Goal: Use online tool/utility: Utilize a website feature to perform a specific function

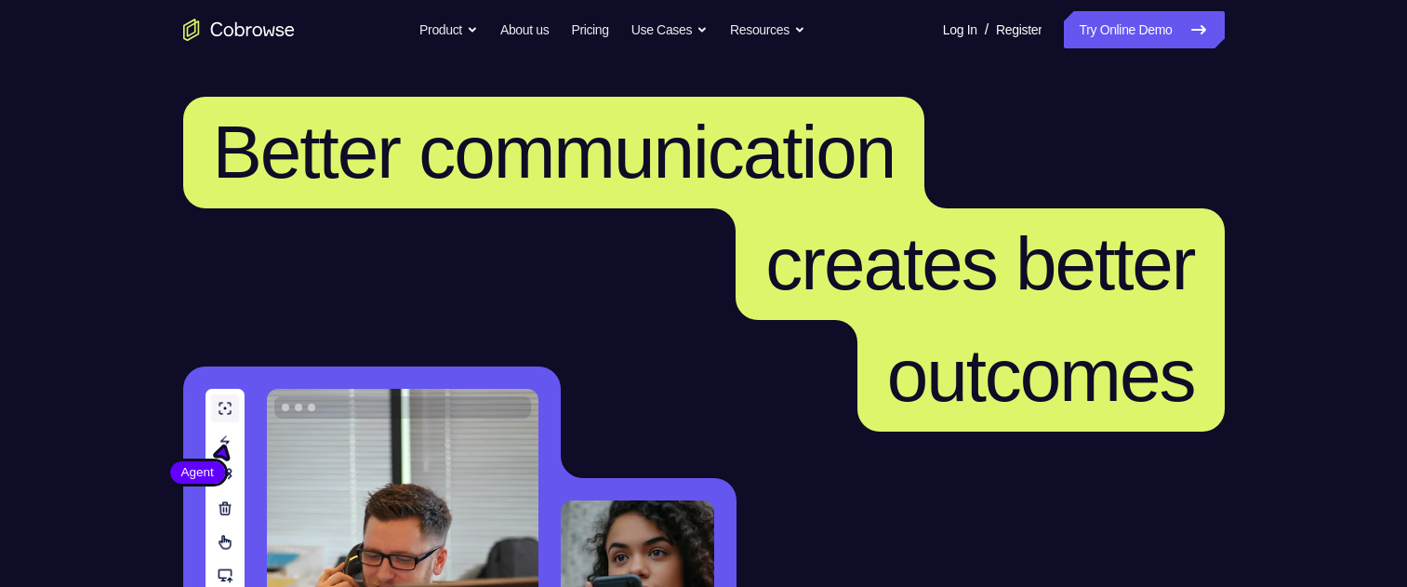
click at [1113, 23] on link "Try Online Demo" at bounding box center [1144, 29] width 160 height 37
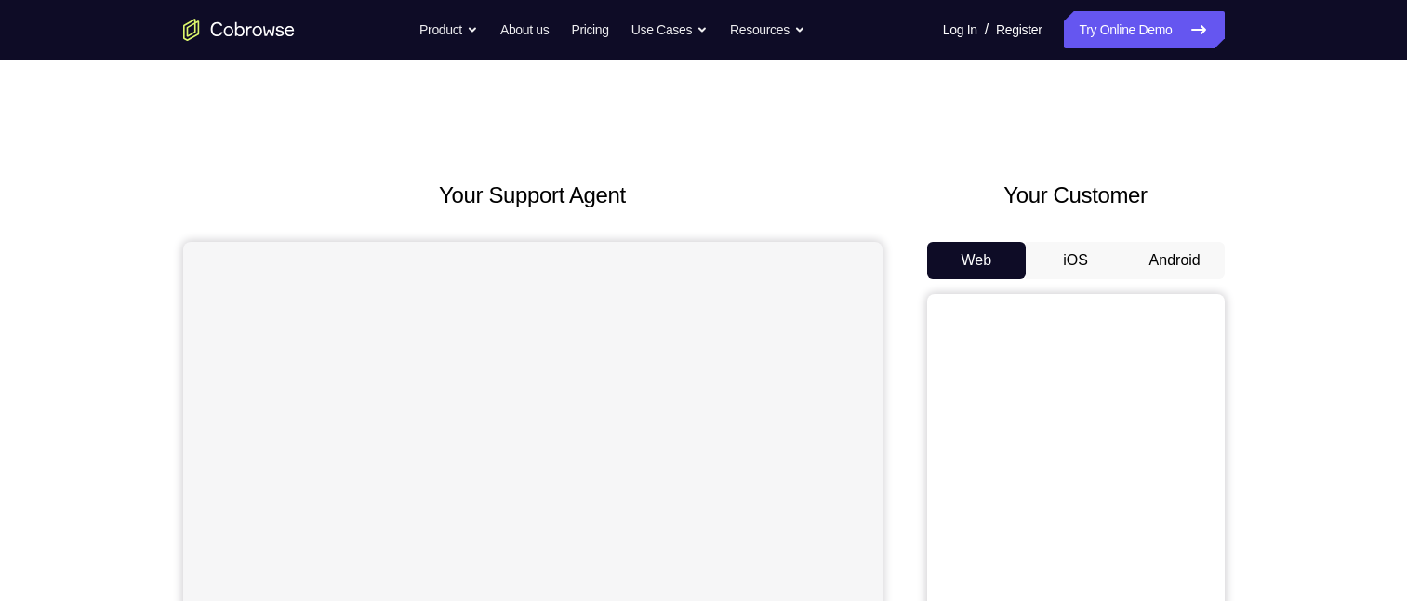
click at [1173, 258] on button "Android" at bounding box center [1174, 260] width 99 height 37
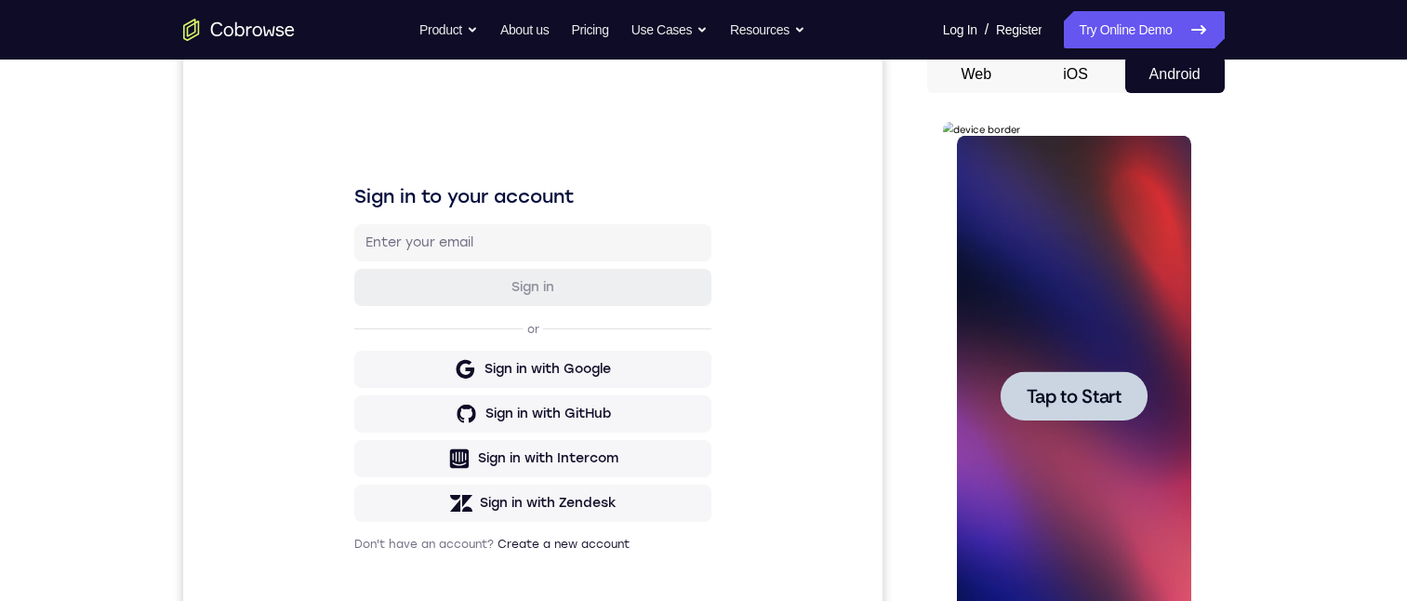
click at [1067, 390] on span "Tap to Start" at bounding box center [1074, 396] width 95 height 19
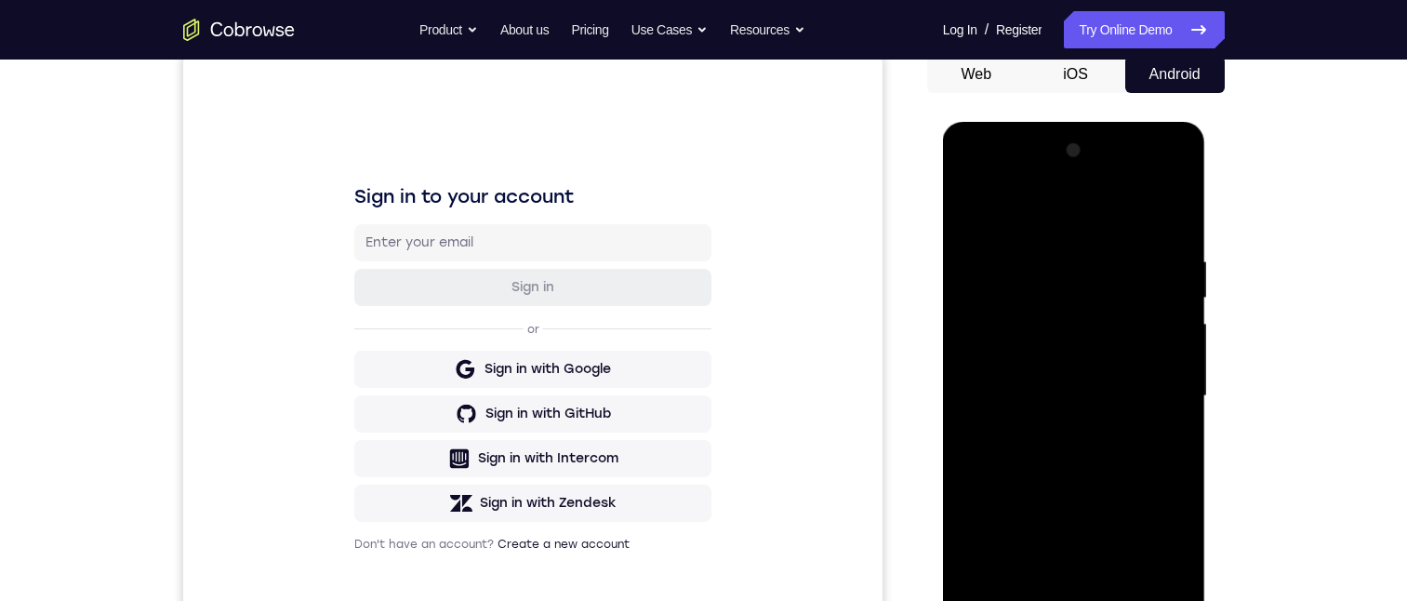
scroll to position [279, 0]
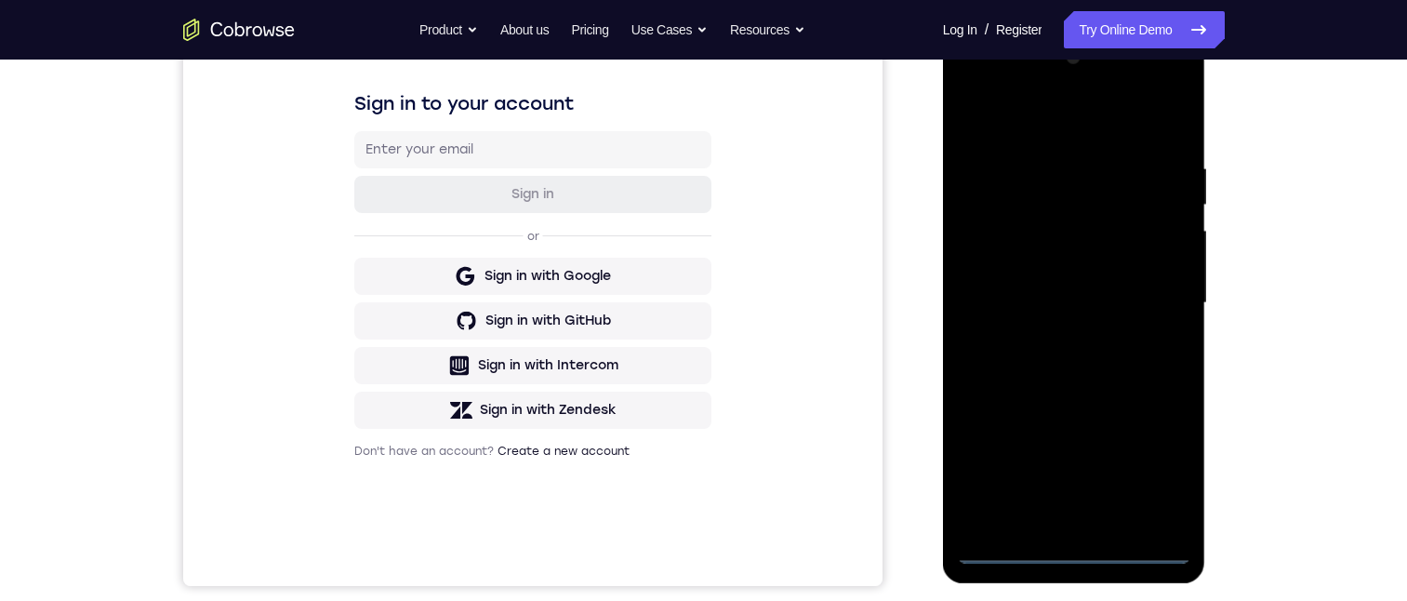
click at [1070, 550] on div at bounding box center [1074, 303] width 234 height 521
click at [1149, 471] on div at bounding box center [1074, 303] width 234 height 521
click at [1024, 114] on div at bounding box center [1074, 303] width 234 height 521
click at [1149, 297] on div at bounding box center [1074, 303] width 234 height 521
click at [1060, 522] on div at bounding box center [1074, 303] width 234 height 521
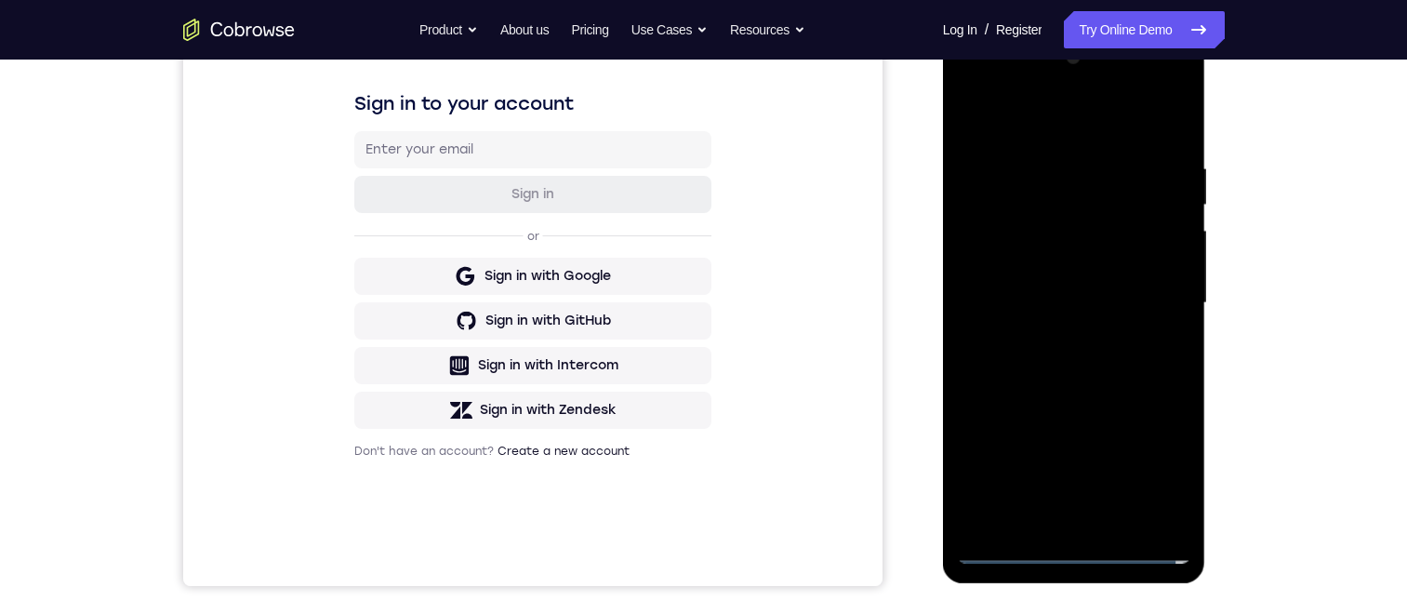
click at [1012, 285] on div at bounding box center [1074, 303] width 234 height 521
click at [1005, 260] on div at bounding box center [1074, 303] width 234 height 521
click at [1062, 305] on div at bounding box center [1074, 303] width 234 height 521
click at [1074, 352] on div at bounding box center [1074, 303] width 234 height 521
click at [1166, 329] on div at bounding box center [1074, 303] width 234 height 521
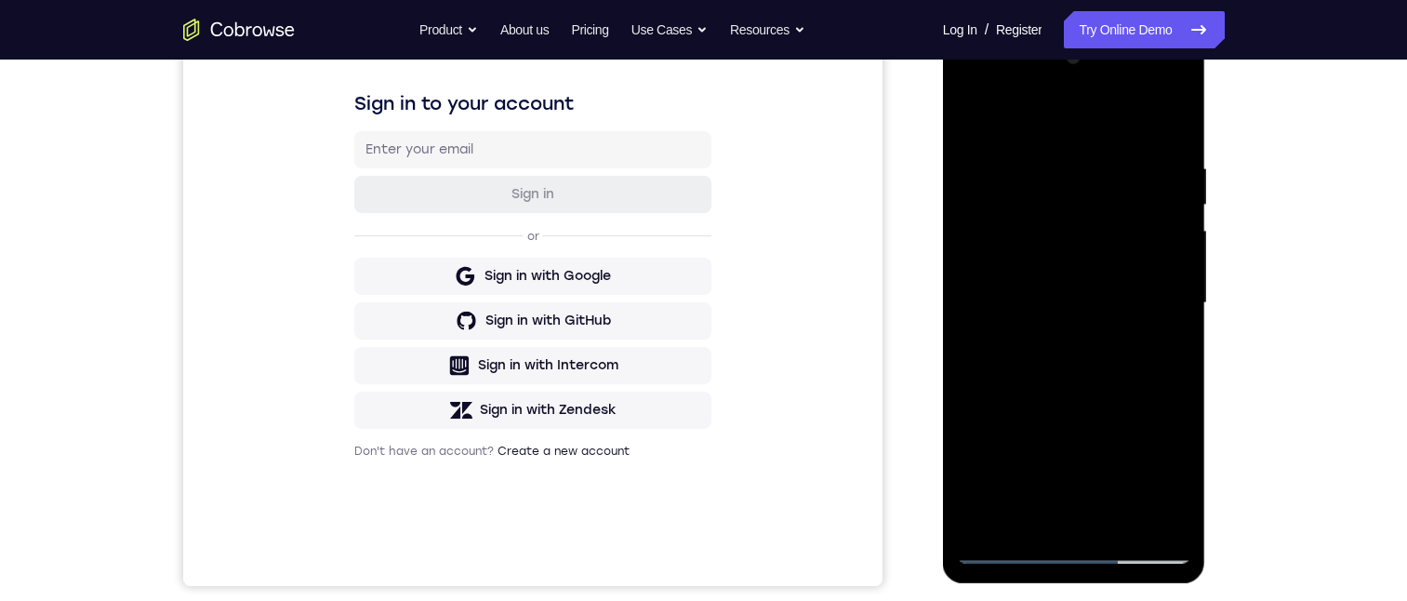
click at [1094, 304] on div at bounding box center [1074, 303] width 234 height 521
click at [1001, 290] on div at bounding box center [1074, 303] width 234 height 521
click at [1017, 425] on div at bounding box center [1074, 303] width 234 height 521
click at [1068, 425] on div at bounding box center [1074, 303] width 234 height 521
click at [1024, 475] on div at bounding box center [1074, 303] width 234 height 521
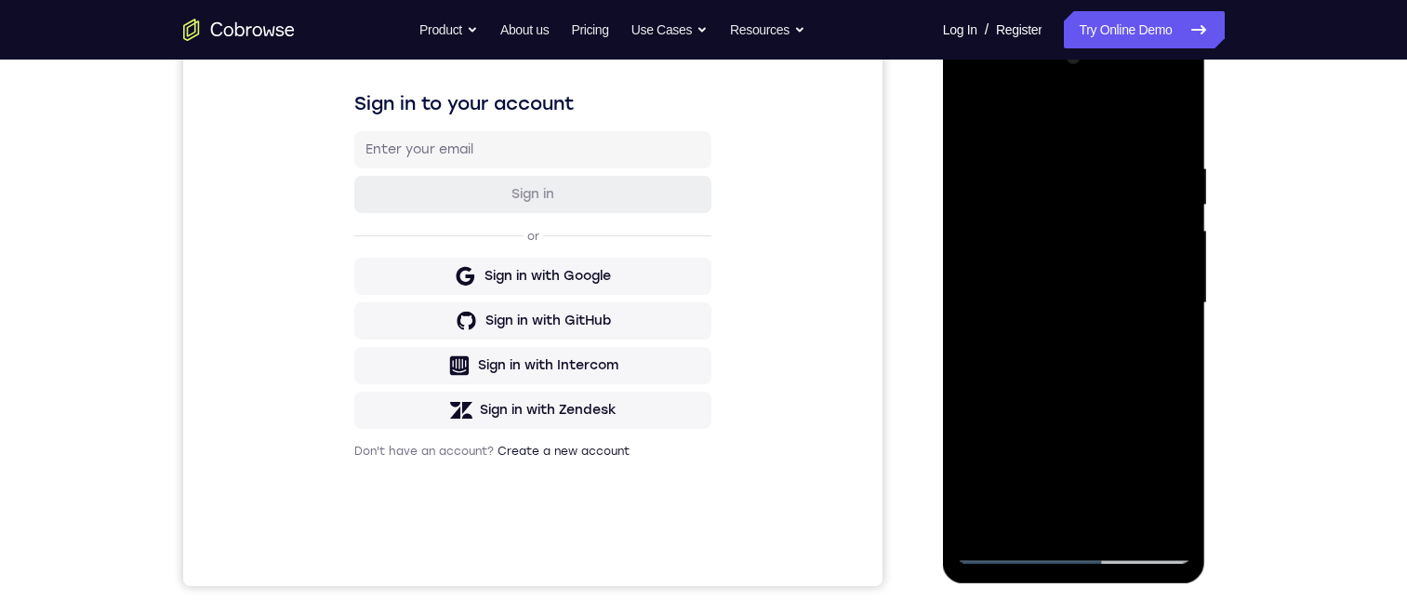
scroll to position [372, 0]
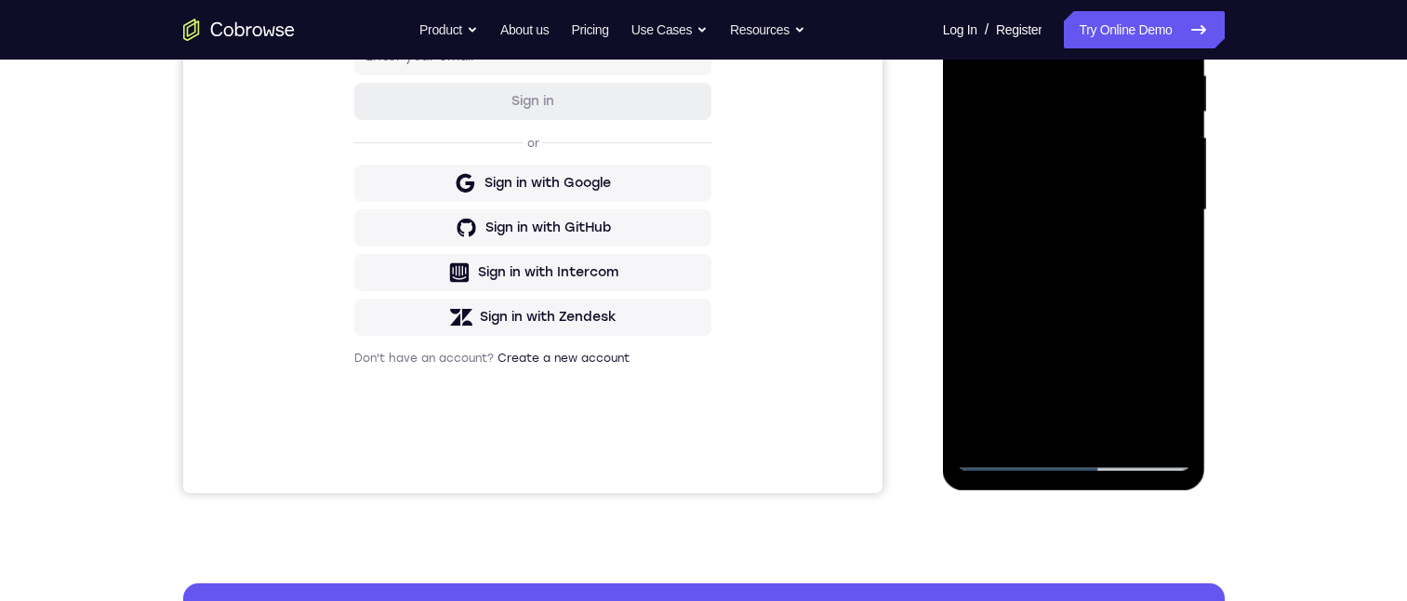
drag, startPoint x: 1176, startPoint y: 357, endPoint x: 1170, endPoint y: 331, distance: 26.8
click at [1173, 329] on div at bounding box center [1074, 210] width 234 height 521
click at [1019, 345] on div at bounding box center [1074, 210] width 234 height 521
click at [1126, 386] on div at bounding box center [1074, 210] width 234 height 521
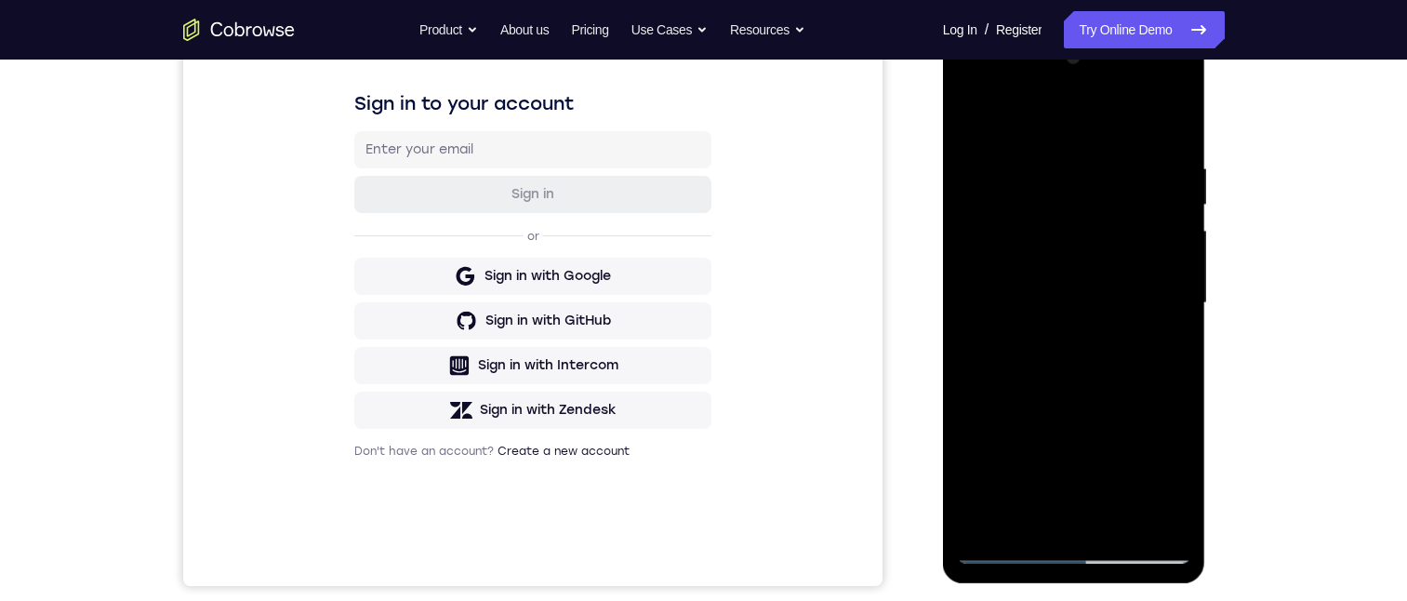
click at [1086, 438] on div at bounding box center [1074, 303] width 234 height 521
click at [1151, 85] on div at bounding box center [1074, 303] width 234 height 521
click at [973, 83] on div at bounding box center [1074, 303] width 234 height 521
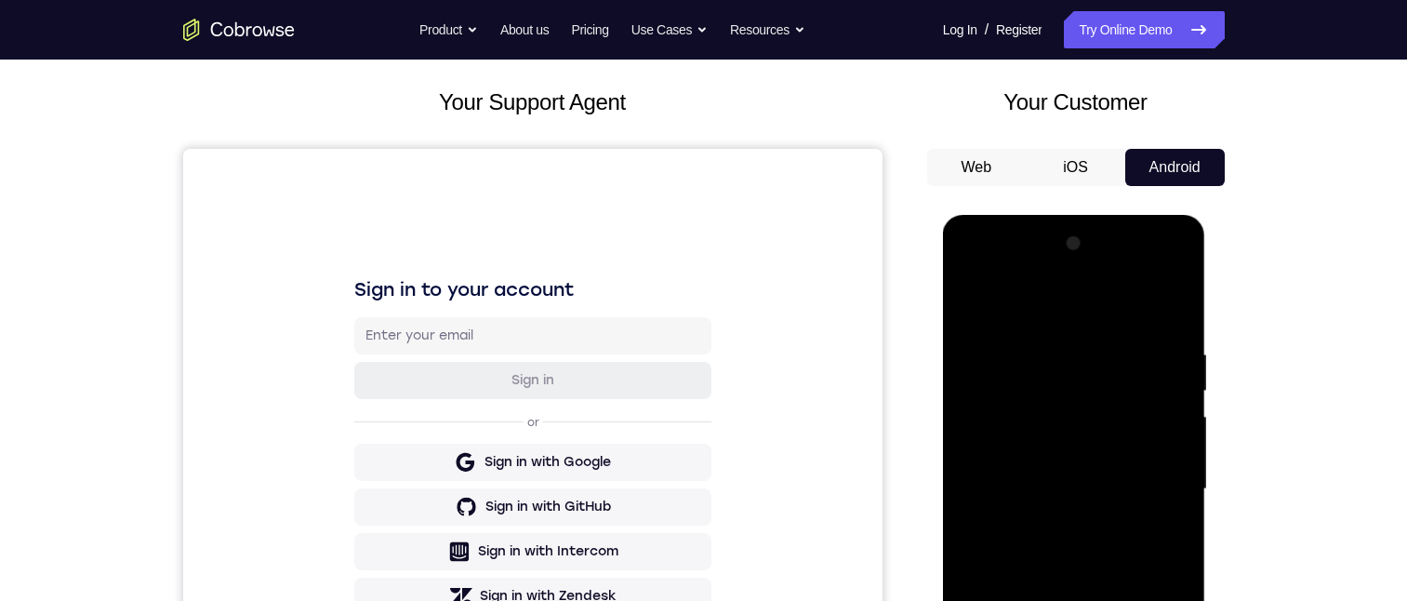
click at [966, 272] on div at bounding box center [1074, 489] width 234 height 521
click at [1073, 600] on div at bounding box center [1074, 489] width 234 height 521
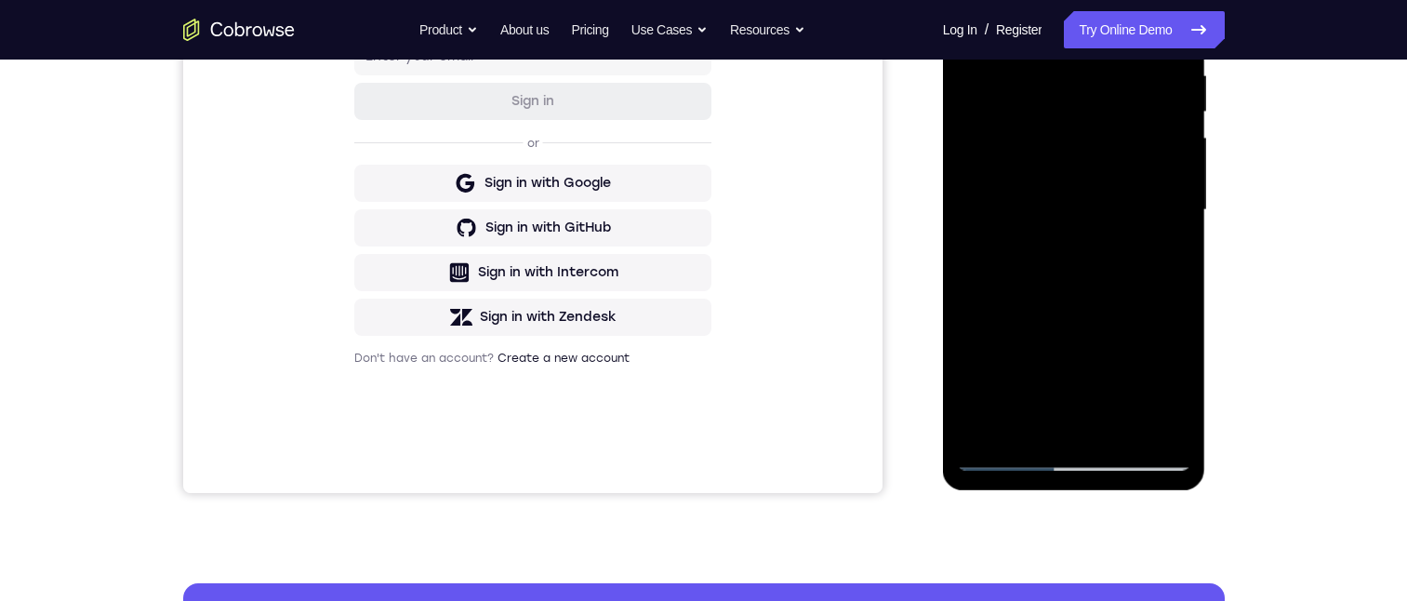
drag, startPoint x: 1084, startPoint y: 306, endPoint x: 1112, endPoint y: 119, distance: 189.0
click at [1112, 120] on div at bounding box center [1074, 210] width 234 height 521
click at [1001, 190] on div at bounding box center [1074, 210] width 234 height 521
click at [1062, 259] on div at bounding box center [1074, 210] width 234 height 521
click at [1079, 418] on div at bounding box center [1074, 210] width 234 height 521
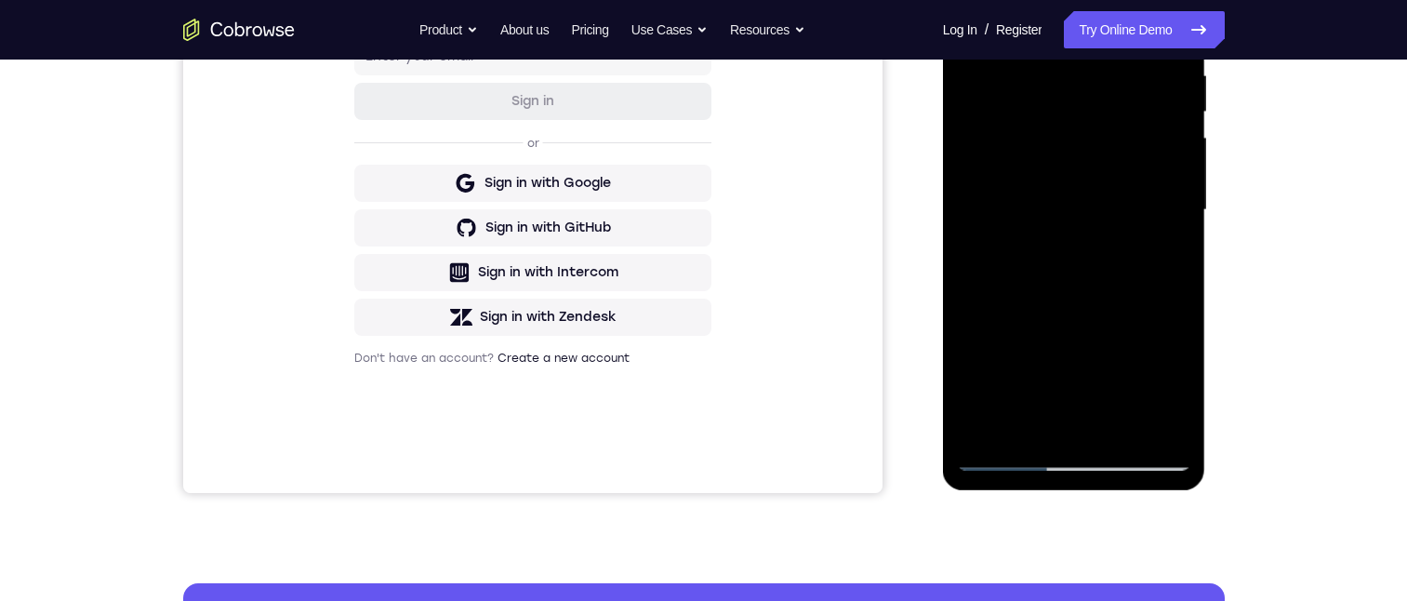
click at [1038, 136] on div at bounding box center [1074, 210] width 234 height 521
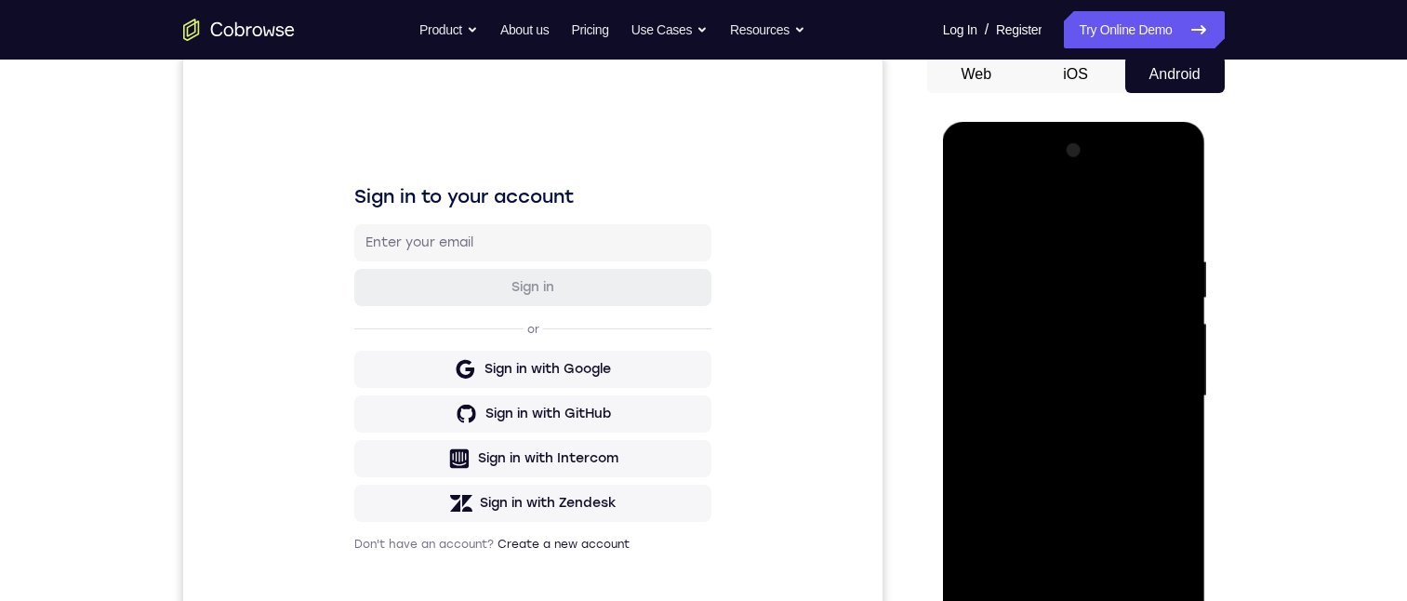
click at [1031, 271] on div at bounding box center [1074, 396] width 234 height 521
click at [1021, 326] on div at bounding box center [1074, 396] width 234 height 521
click at [1156, 437] on div at bounding box center [1074, 396] width 234 height 521
click at [1160, 437] on div at bounding box center [1074, 396] width 234 height 521
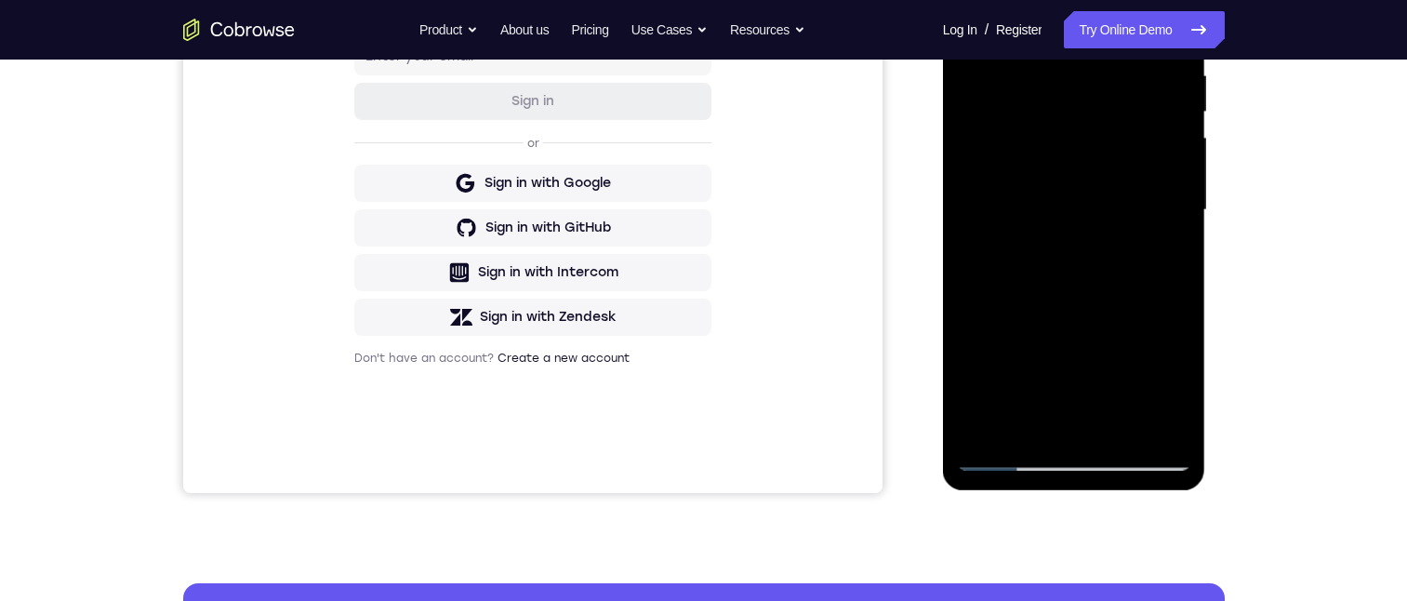
click at [1144, 418] on div at bounding box center [1074, 210] width 234 height 521
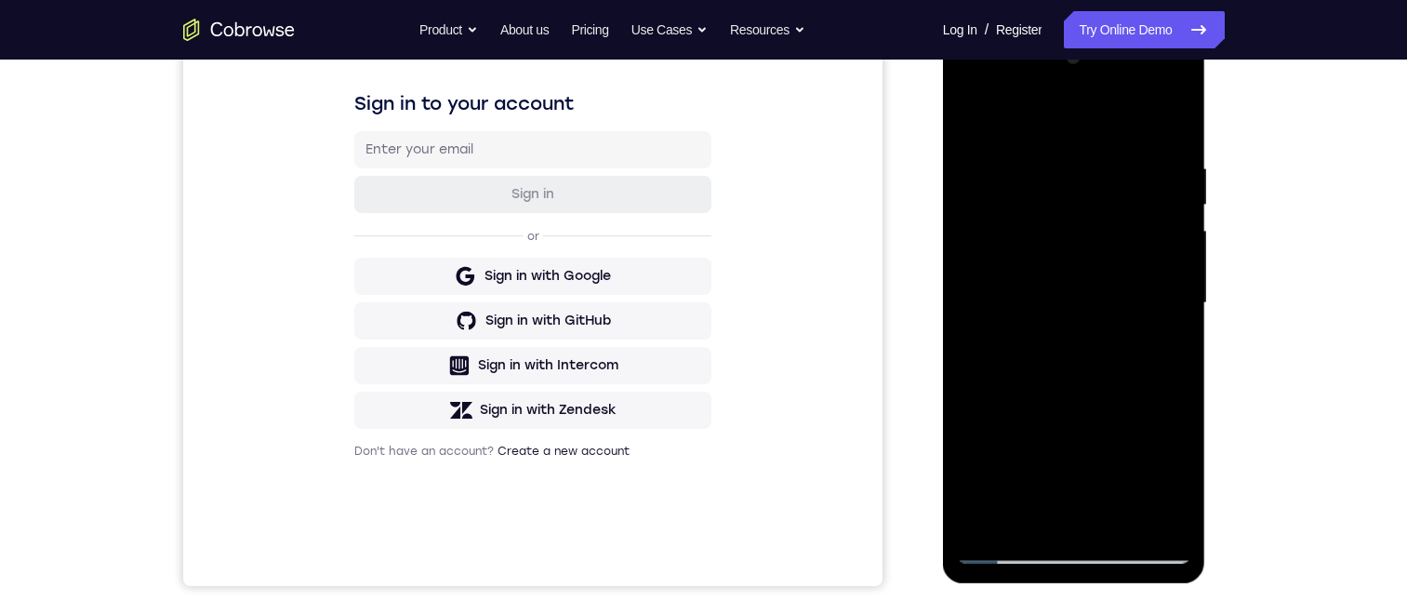
click at [1003, 265] on div at bounding box center [1074, 303] width 234 height 521
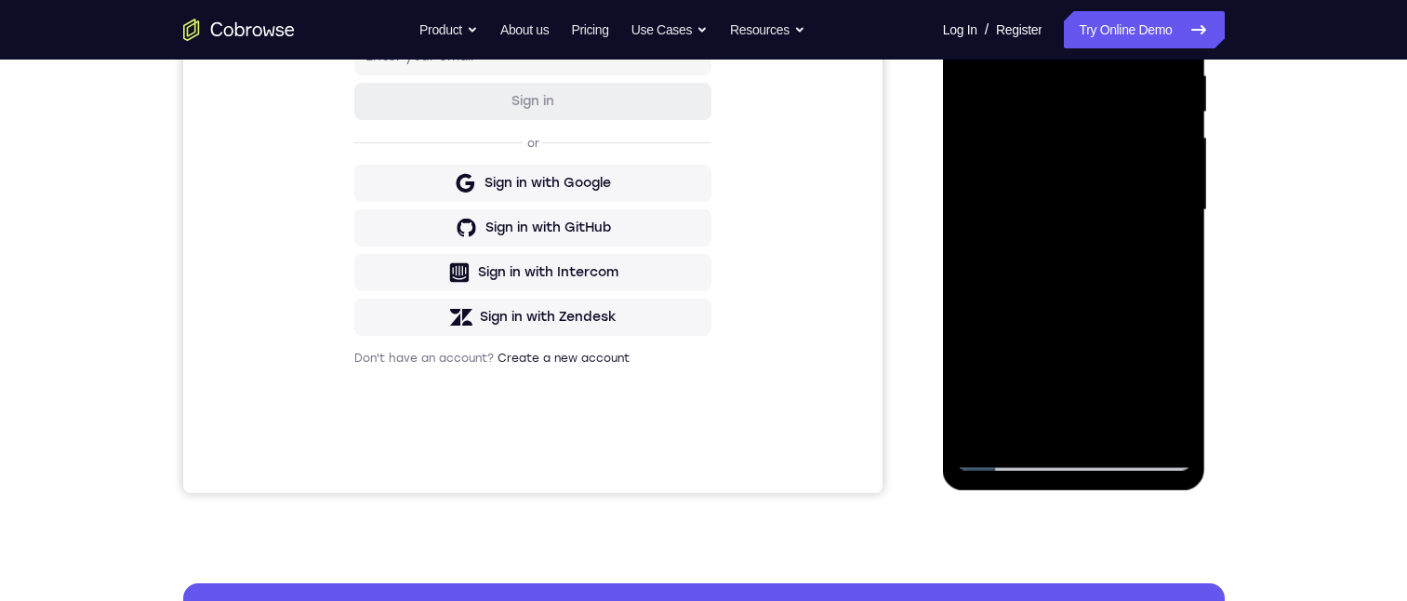
click at [1103, 202] on div at bounding box center [1074, 210] width 234 height 521
drag, startPoint x: 1053, startPoint y: 365, endPoint x: 1071, endPoint y: 280, distance: 87.5
click at [1072, 278] on div at bounding box center [1074, 210] width 234 height 521
drag, startPoint x: 1039, startPoint y: 390, endPoint x: 1046, endPoint y: 265, distance: 124.8
click at [1046, 264] on div at bounding box center [1074, 210] width 234 height 521
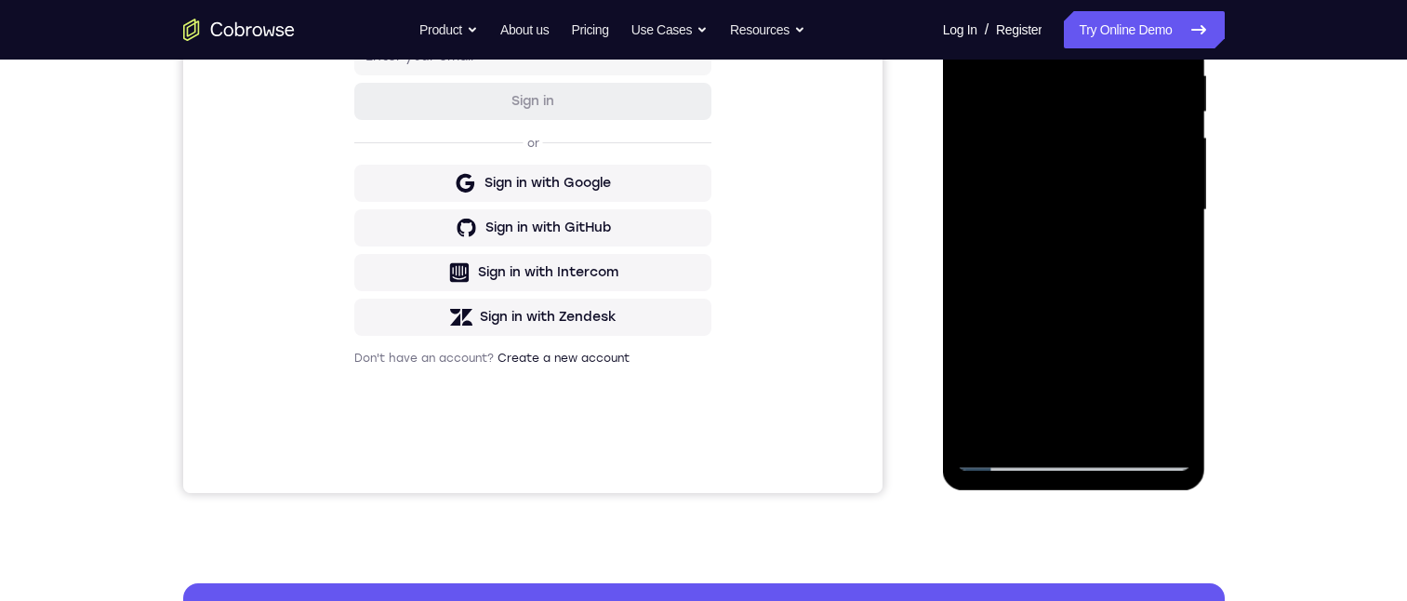
drag, startPoint x: 1056, startPoint y: 286, endPoint x: 1097, endPoint y: 143, distance: 148.9
click at [1097, 143] on div at bounding box center [1074, 210] width 234 height 521
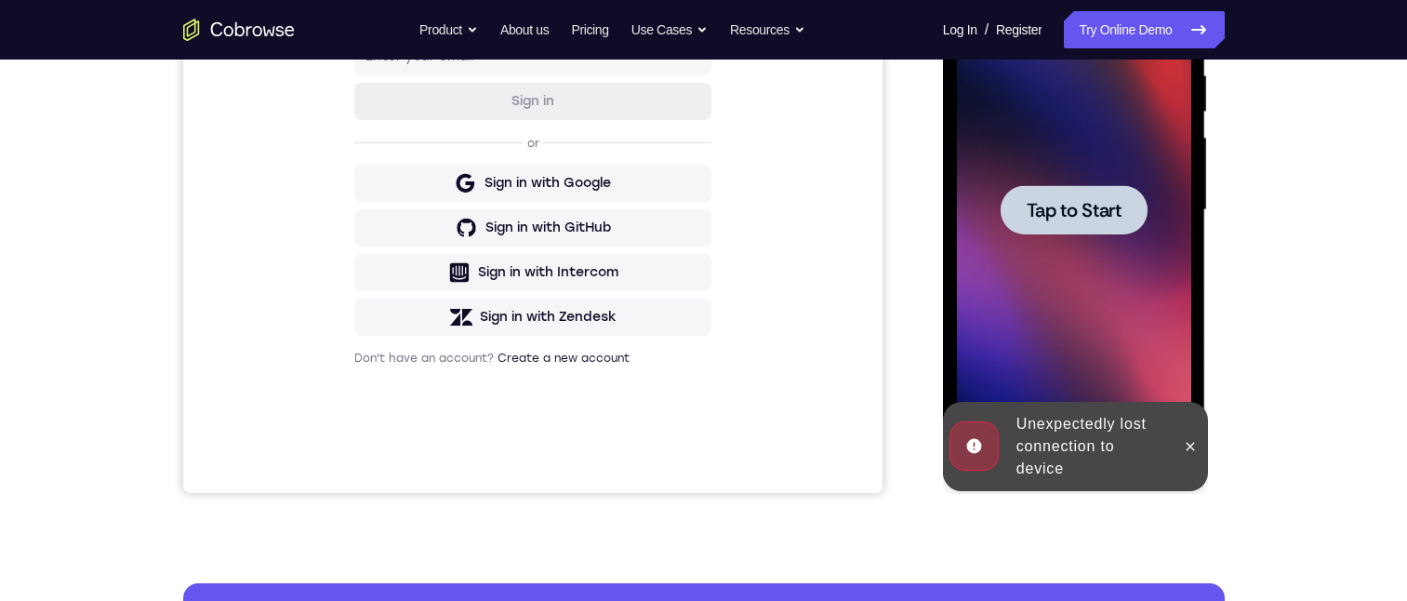
drag, startPoint x: 1060, startPoint y: 290, endPoint x: 1101, endPoint y: 139, distance: 156.1
drag, startPoint x: 1239, startPoint y: 187, endPoint x: 261, endPoint y: 227, distance: 978.1
click at [1239, 187] on div "Your Support Agent Your Customer Web iOS Android Next Steps We’d be happy to gi…" at bounding box center [704, 301] width 1190 height 1226
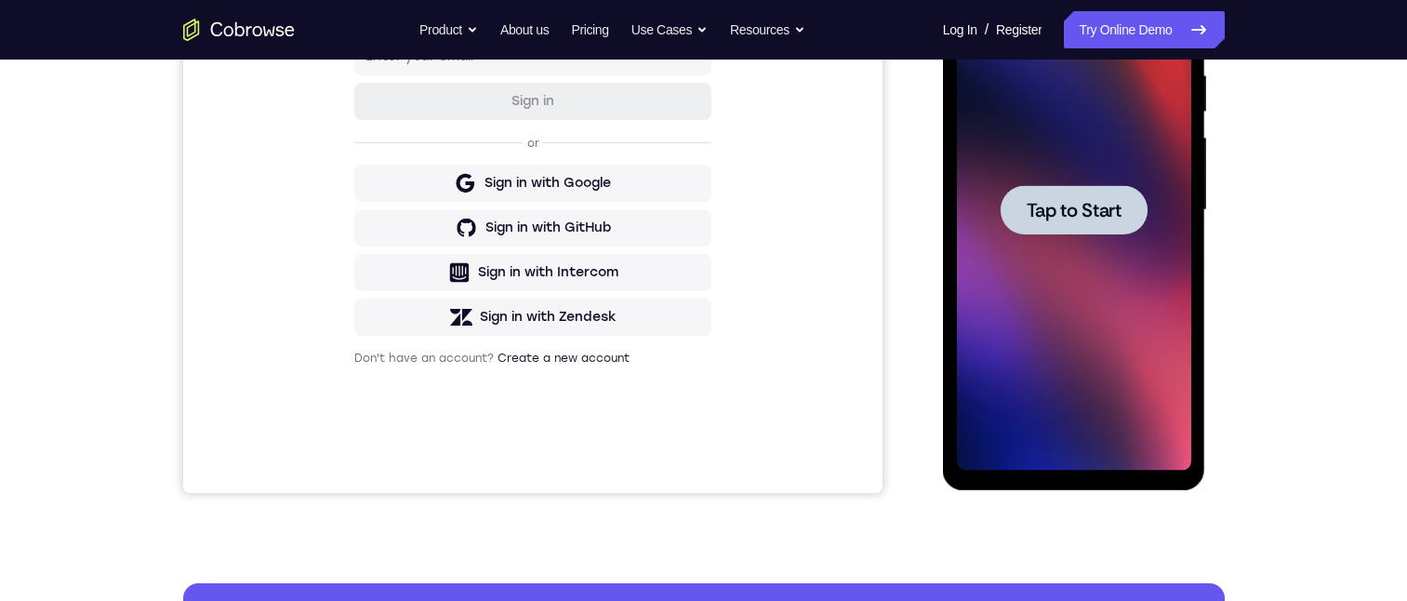
click at [1094, 211] on span "Tap to Start" at bounding box center [1074, 210] width 95 height 19
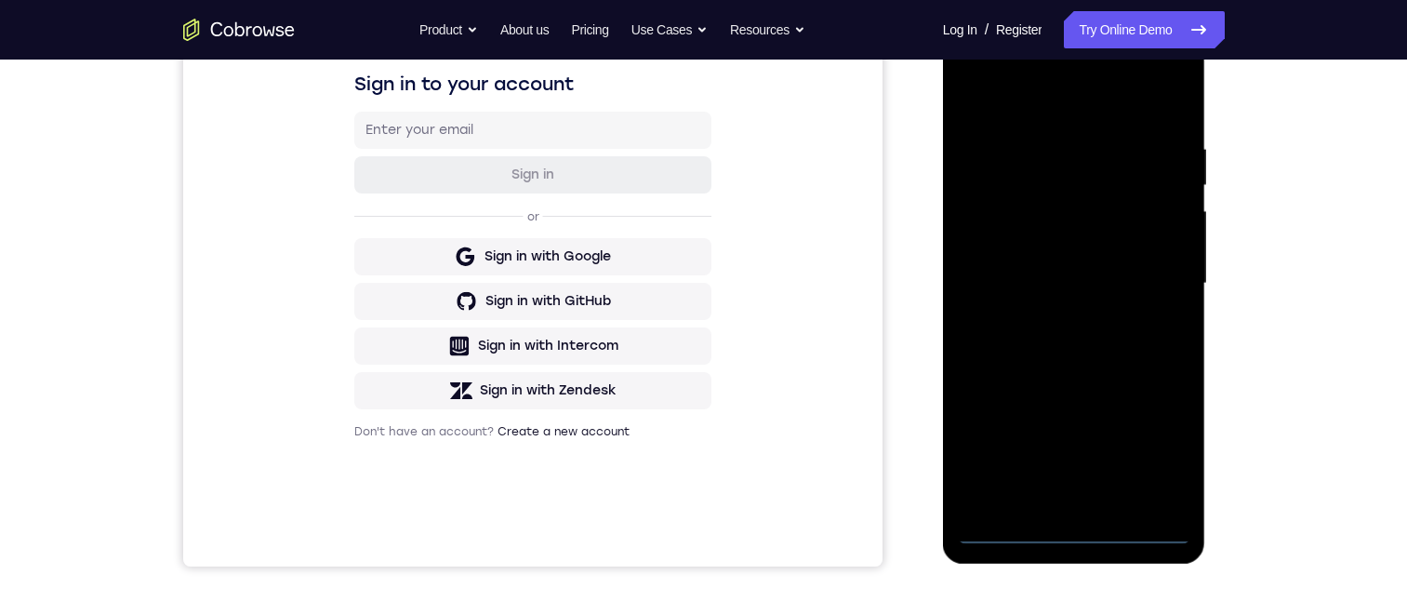
scroll to position [279, 0]
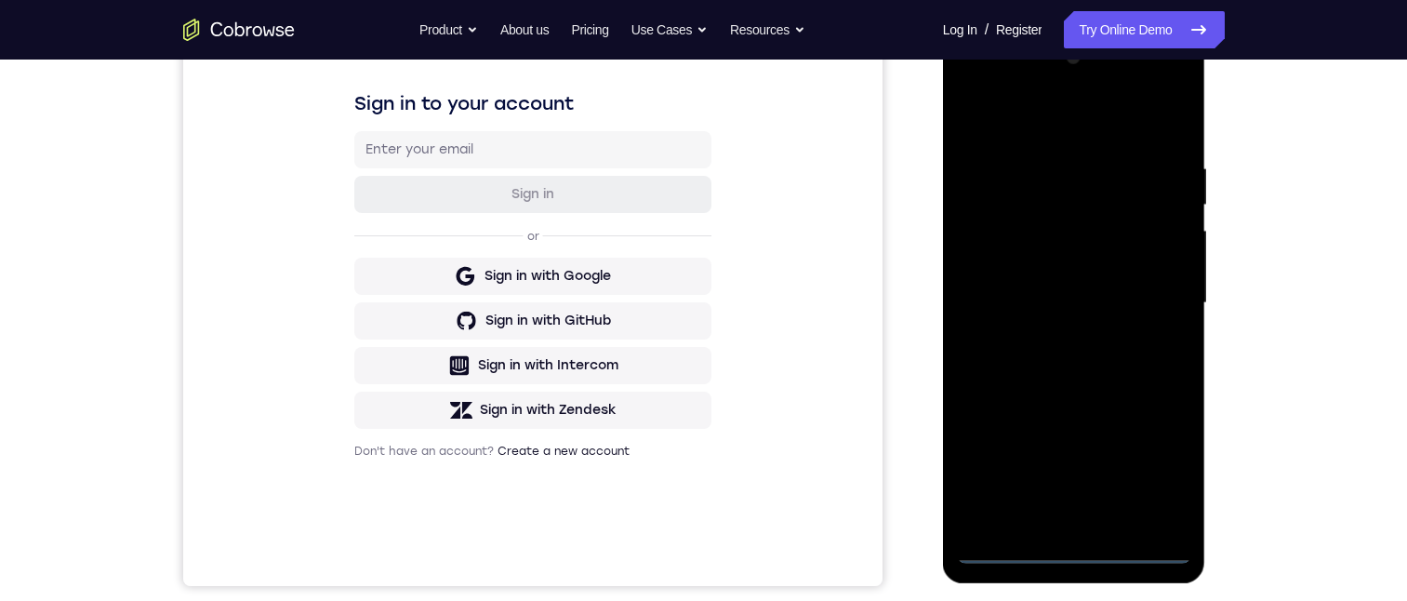
click at [1073, 550] on div at bounding box center [1074, 303] width 234 height 521
drag, startPoint x: 1112, startPoint y: 368, endPoint x: 1147, endPoint y: 122, distance: 248.8
click at [1147, 122] on div at bounding box center [1074, 303] width 234 height 521
click at [987, 285] on div at bounding box center [1074, 303] width 234 height 521
click at [1075, 319] on div at bounding box center [1074, 303] width 234 height 521
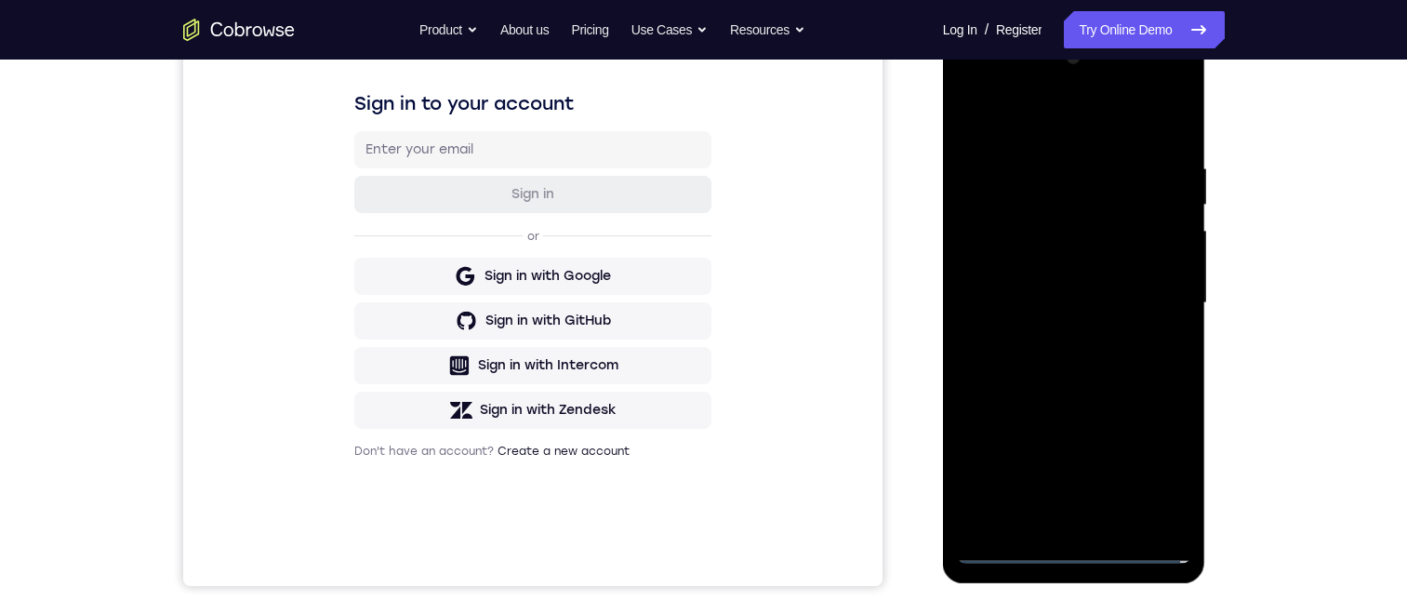
click at [1078, 523] on div at bounding box center [1074, 303] width 234 height 521
click at [1056, 232] on div at bounding box center [1074, 303] width 234 height 521
click at [1023, 178] on div at bounding box center [1074, 303] width 234 height 521
click at [1005, 237] on div at bounding box center [1074, 303] width 234 height 521
click at [1146, 507] on div at bounding box center [1074, 303] width 234 height 521
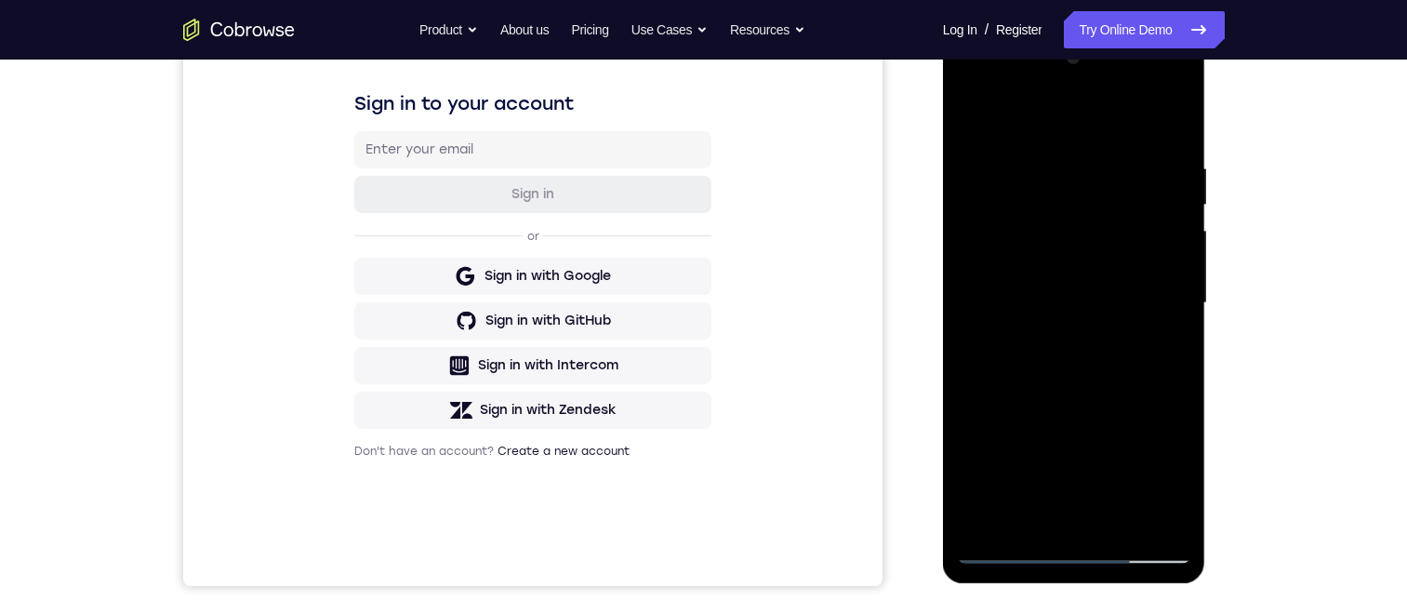
click at [1001, 269] on div at bounding box center [1074, 303] width 234 height 521
drag, startPoint x: 1031, startPoint y: 428, endPoint x: 1108, endPoint y: 297, distance: 152.1
click at [1108, 297] on div at bounding box center [1074, 303] width 234 height 521
drag, startPoint x: 1036, startPoint y: 425, endPoint x: 1146, endPoint y: 246, distance: 209.6
click at [1147, 246] on div at bounding box center [1074, 303] width 234 height 521
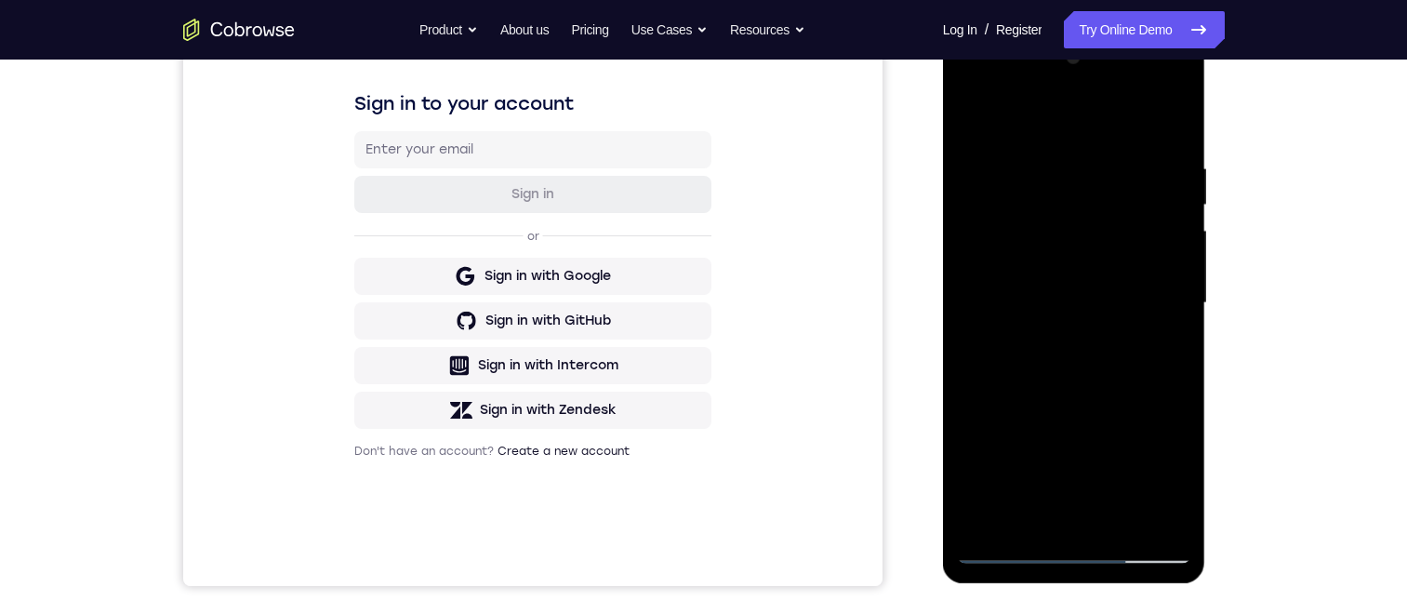
drag, startPoint x: 1062, startPoint y: 418, endPoint x: 1127, endPoint y: 265, distance: 165.8
click at [1127, 264] on div at bounding box center [1074, 303] width 234 height 521
drag, startPoint x: 1051, startPoint y: 492, endPoint x: 1147, endPoint y: 256, distance: 254.9
click at [1168, 232] on div at bounding box center [1074, 303] width 234 height 521
drag, startPoint x: 1060, startPoint y: 471, endPoint x: 1160, endPoint y: 220, distance: 270.4
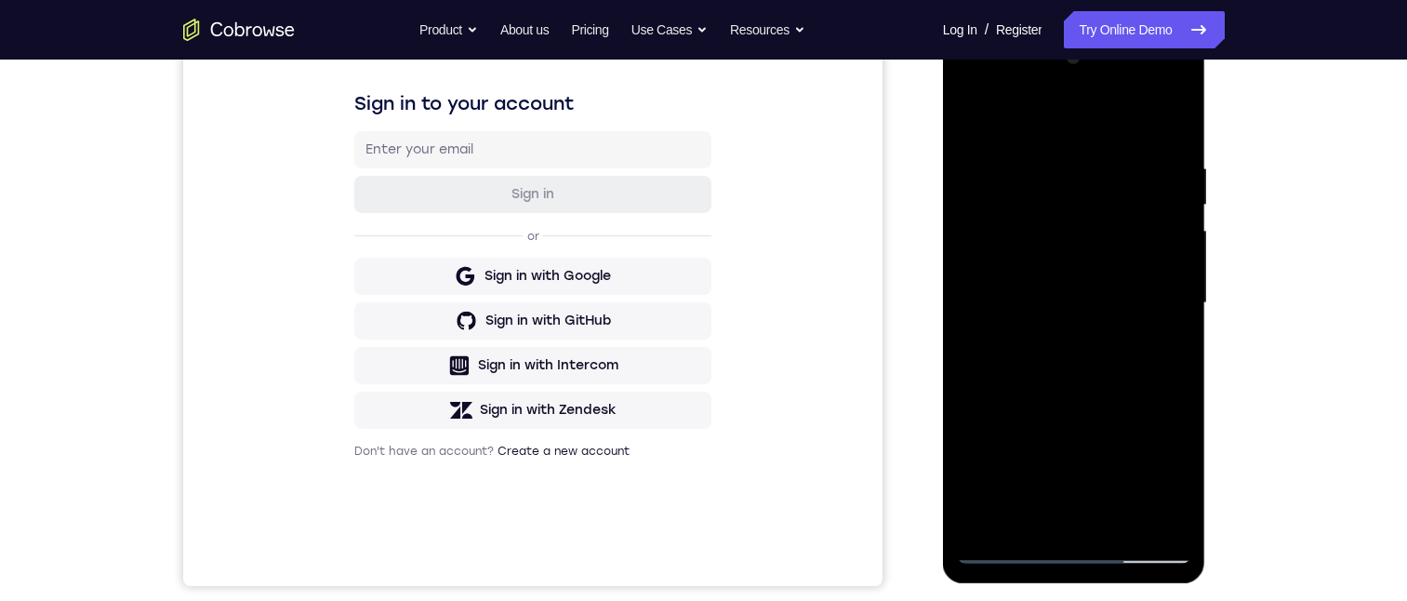
click at [1163, 220] on div at bounding box center [1074, 303] width 234 height 521
drag, startPoint x: 1049, startPoint y: 478, endPoint x: 1127, endPoint y: 243, distance: 247.9
click at [1149, 223] on div at bounding box center [1074, 303] width 234 height 521
drag, startPoint x: 1042, startPoint y: 484, endPoint x: 1045, endPoint y: 221, distance: 263.2
click at [1051, 219] on div at bounding box center [1074, 303] width 234 height 521
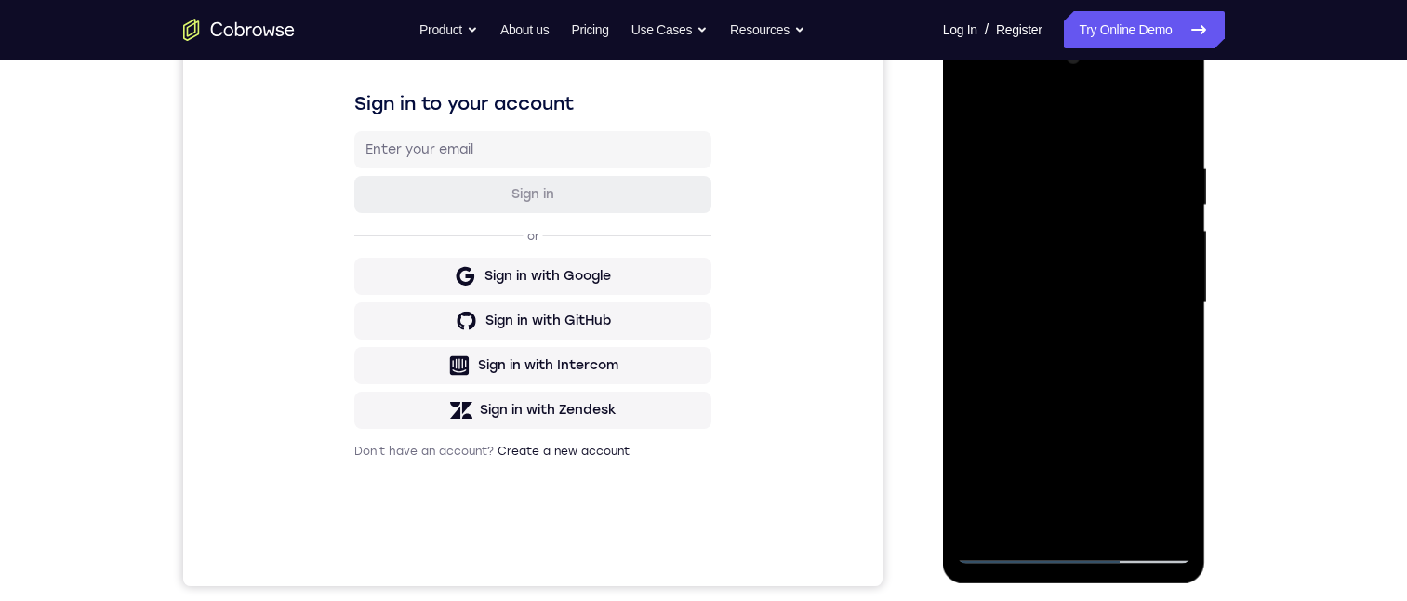
drag, startPoint x: 1080, startPoint y: 390, endPoint x: 1131, endPoint y: 191, distance: 205.5
click at [1131, 191] on div at bounding box center [1074, 303] width 234 height 521
drag, startPoint x: 1088, startPoint y: 465, endPoint x: 1118, endPoint y: 252, distance: 215.0
click at [1118, 252] on div at bounding box center [1074, 303] width 234 height 521
drag, startPoint x: 1114, startPoint y: 456, endPoint x: 1157, endPoint y: 179, distance: 280.4
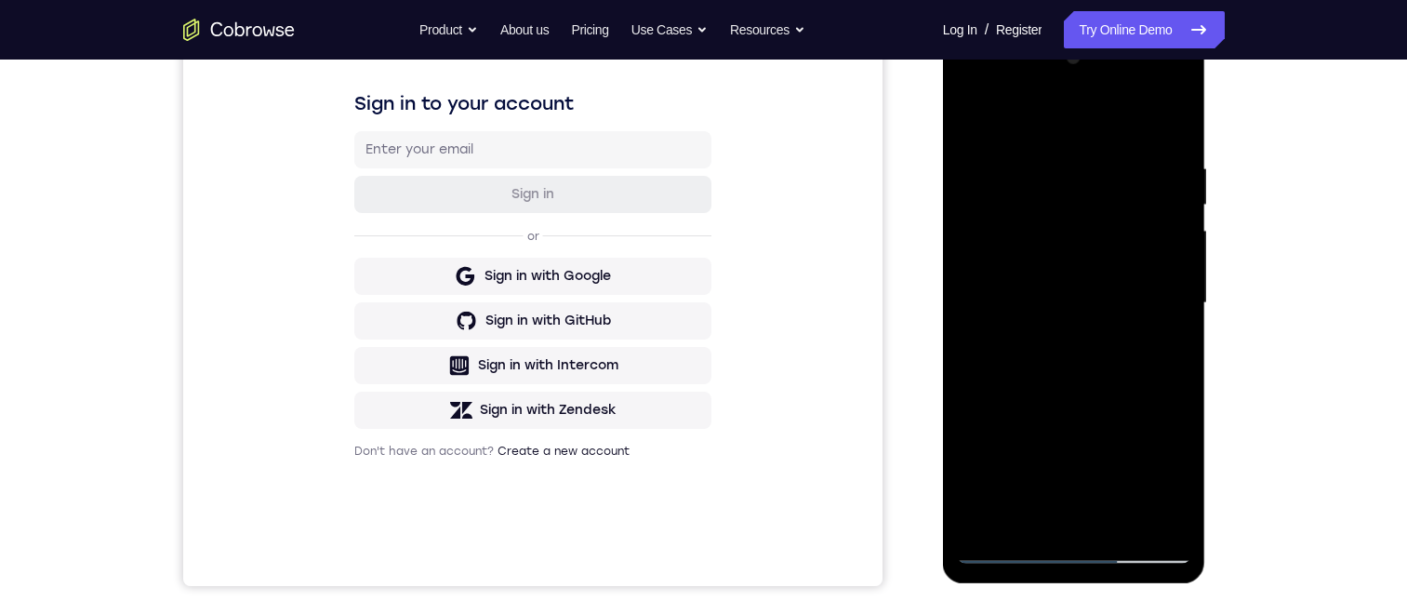
click at [1160, 178] on div at bounding box center [1074, 303] width 234 height 521
drag, startPoint x: 1100, startPoint y: 449, endPoint x: 1133, endPoint y: 225, distance: 226.4
click at [1133, 225] on div at bounding box center [1074, 303] width 234 height 521
drag, startPoint x: 1106, startPoint y: 419, endPoint x: 1133, endPoint y: 224, distance: 197.3
click at [1133, 227] on div at bounding box center [1074, 303] width 234 height 521
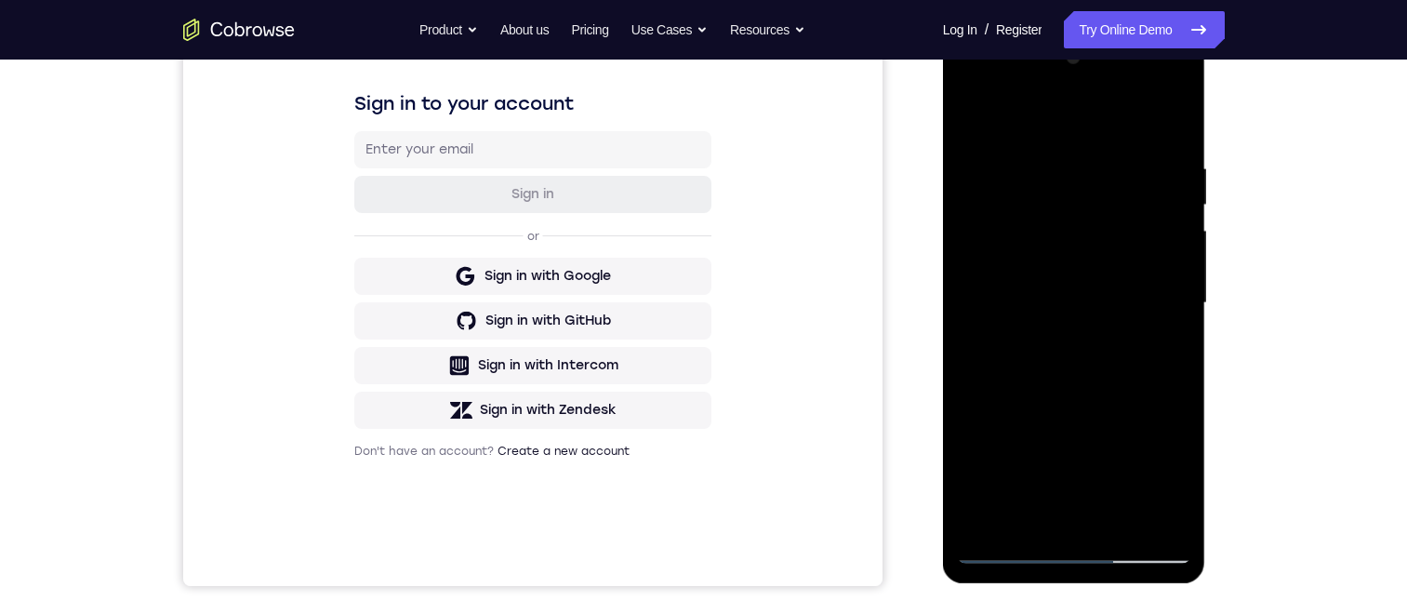
drag, startPoint x: 1125, startPoint y: 363, endPoint x: 1156, endPoint y: 191, distance: 174.7
click at [1157, 192] on div at bounding box center [1074, 303] width 234 height 521
drag, startPoint x: 1102, startPoint y: 474, endPoint x: 1124, endPoint y: 237, distance: 238.2
click at [1123, 241] on div at bounding box center [1074, 303] width 234 height 521
drag, startPoint x: 1109, startPoint y: 450, endPoint x: 1157, endPoint y: 186, distance: 268.3
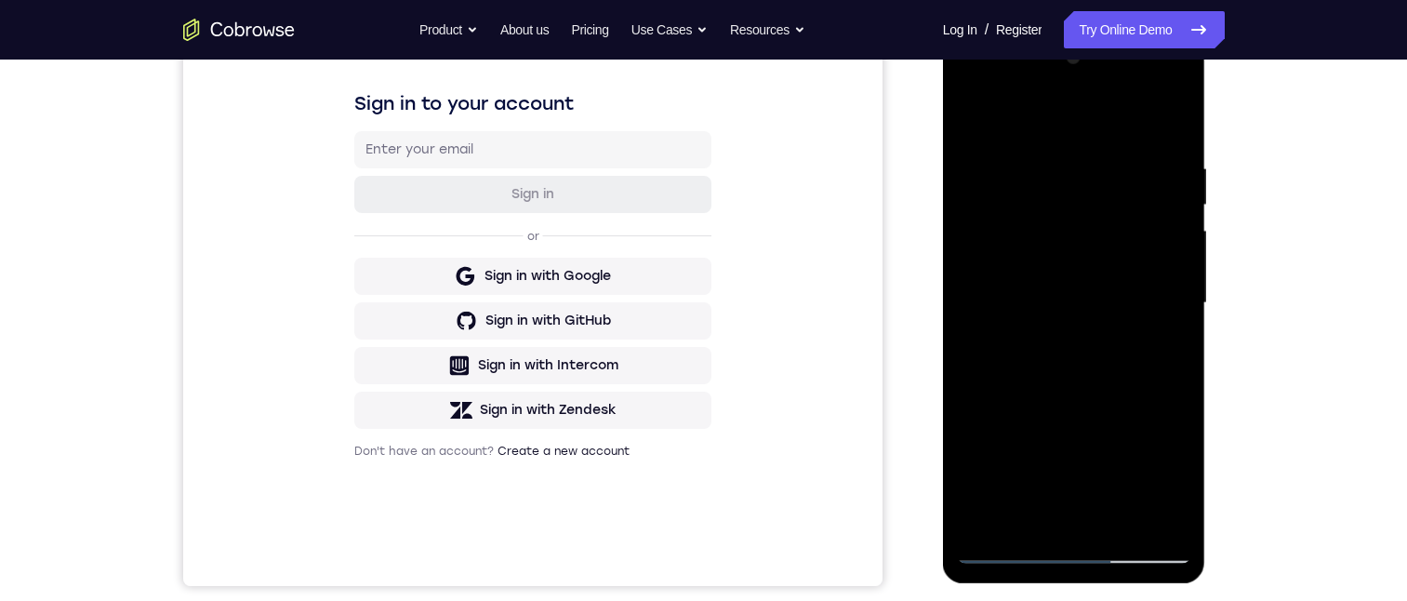
click at [1157, 185] on div at bounding box center [1074, 303] width 234 height 521
drag, startPoint x: 1118, startPoint y: 462, endPoint x: 1157, endPoint y: 178, distance: 287.2
click at [1156, 179] on div at bounding box center [1074, 303] width 234 height 521
drag, startPoint x: 1123, startPoint y: 416, endPoint x: 1175, endPoint y: 160, distance: 261.0
click at [1175, 159] on div at bounding box center [1074, 303] width 234 height 521
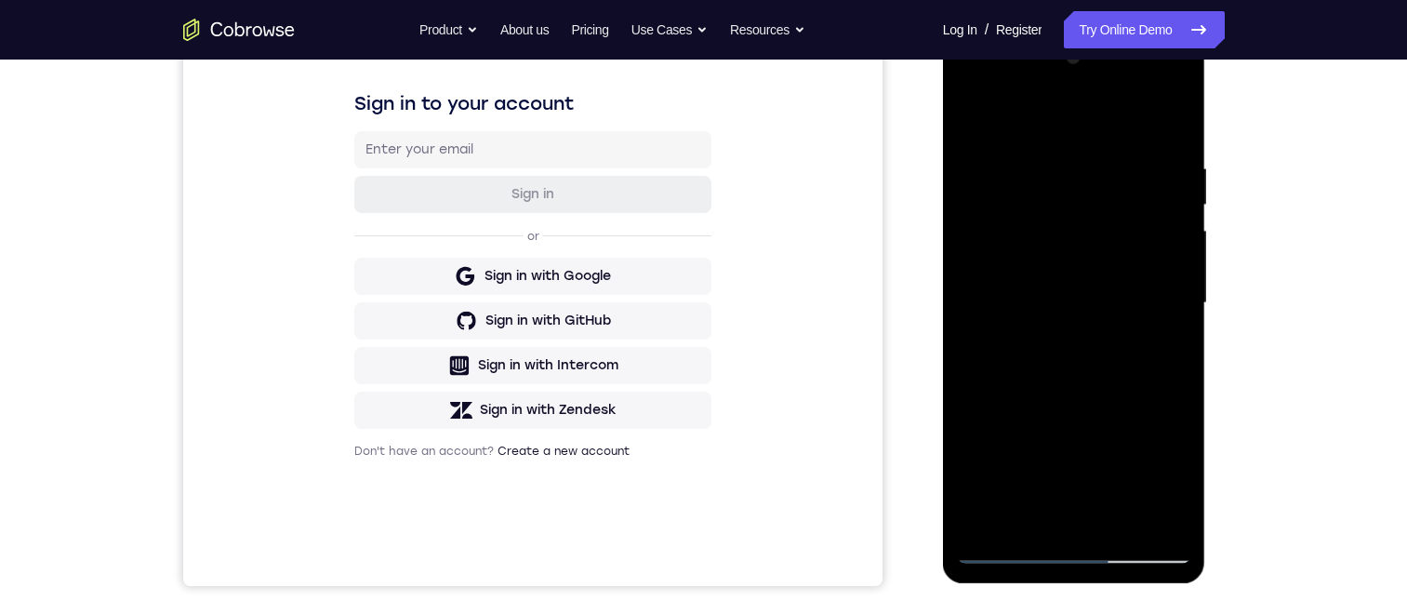
click at [1135, 183] on div at bounding box center [1074, 303] width 234 height 521
drag, startPoint x: 1107, startPoint y: 450, endPoint x: 1144, endPoint y: 205, distance: 248.1
click at [1144, 207] on div at bounding box center [1074, 303] width 234 height 521
click at [1014, 497] on div at bounding box center [1074, 303] width 234 height 521
click at [1159, 510] on div at bounding box center [1074, 303] width 234 height 521
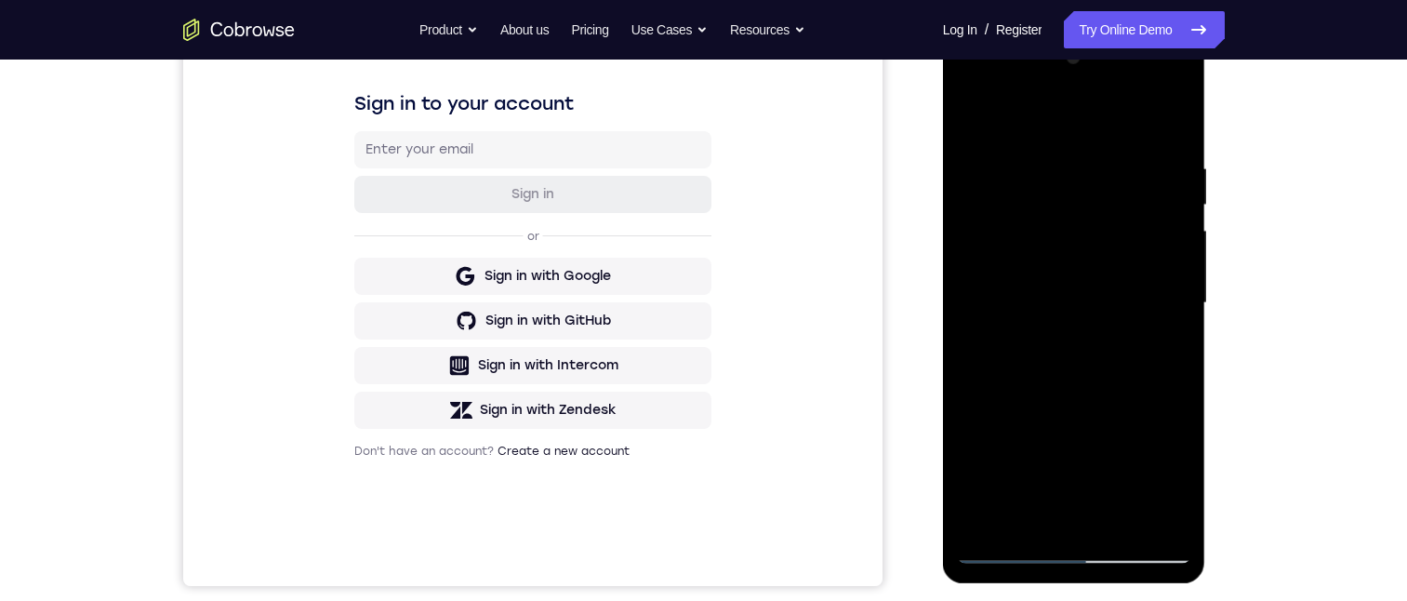
click at [998, 374] on div at bounding box center [1074, 303] width 234 height 521
click at [1024, 282] on div at bounding box center [1074, 303] width 234 height 521
click at [1006, 546] on div at bounding box center [1074, 303] width 234 height 521
click at [1158, 508] on div at bounding box center [1074, 303] width 234 height 521
click at [1002, 511] on div at bounding box center [1074, 303] width 234 height 521
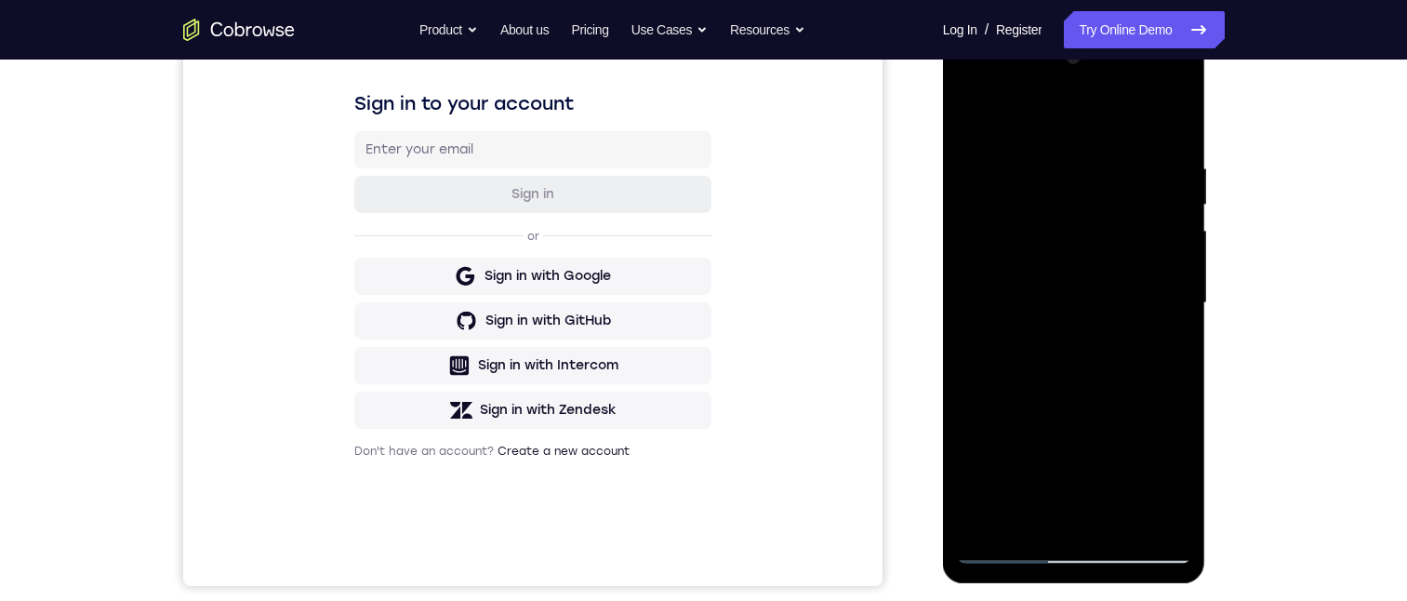
click at [1056, 252] on div at bounding box center [1074, 303] width 234 height 521
click at [1077, 549] on div at bounding box center [1074, 303] width 234 height 521
click at [1150, 468] on div at bounding box center [1074, 303] width 234 height 521
click at [970, 85] on div at bounding box center [1074, 303] width 234 height 521
click at [1052, 252] on div at bounding box center [1074, 303] width 234 height 521
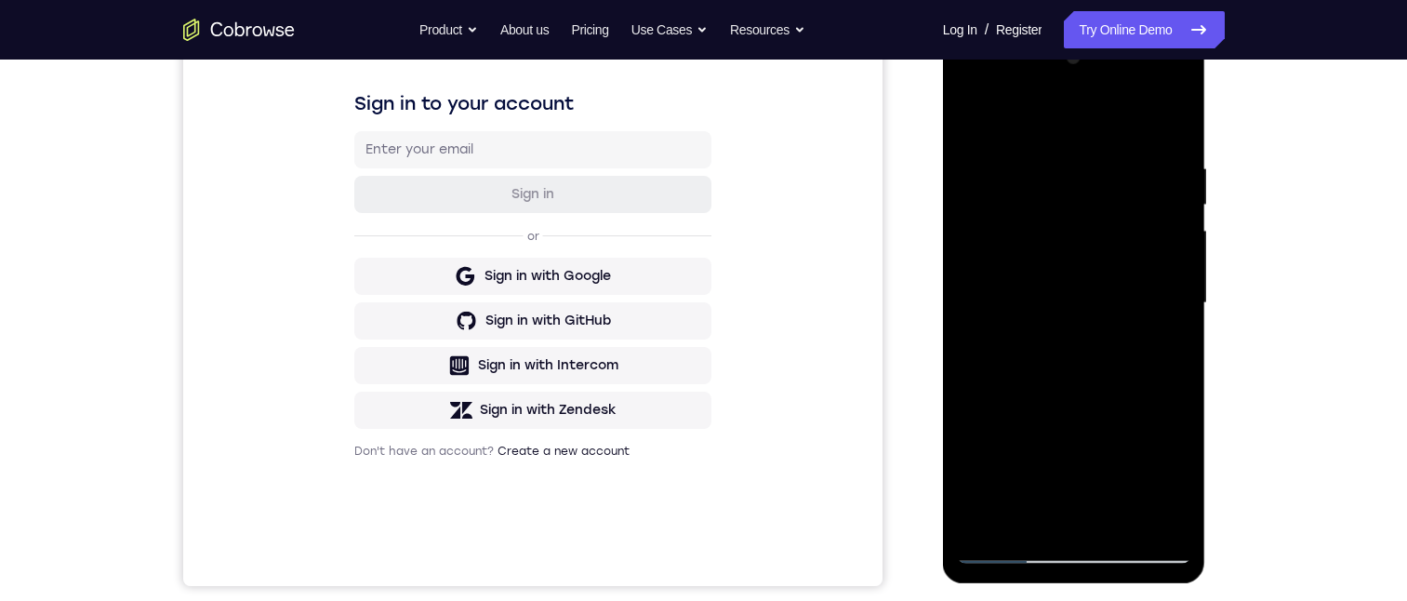
click at [1073, 207] on div at bounding box center [1074, 303] width 234 height 521
click at [995, 137] on div at bounding box center [1074, 303] width 234 height 521
click at [986, 196] on div at bounding box center [1074, 303] width 234 height 521
click at [1102, 505] on div at bounding box center [1074, 303] width 234 height 521
click at [988, 374] on div at bounding box center [1074, 303] width 234 height 521
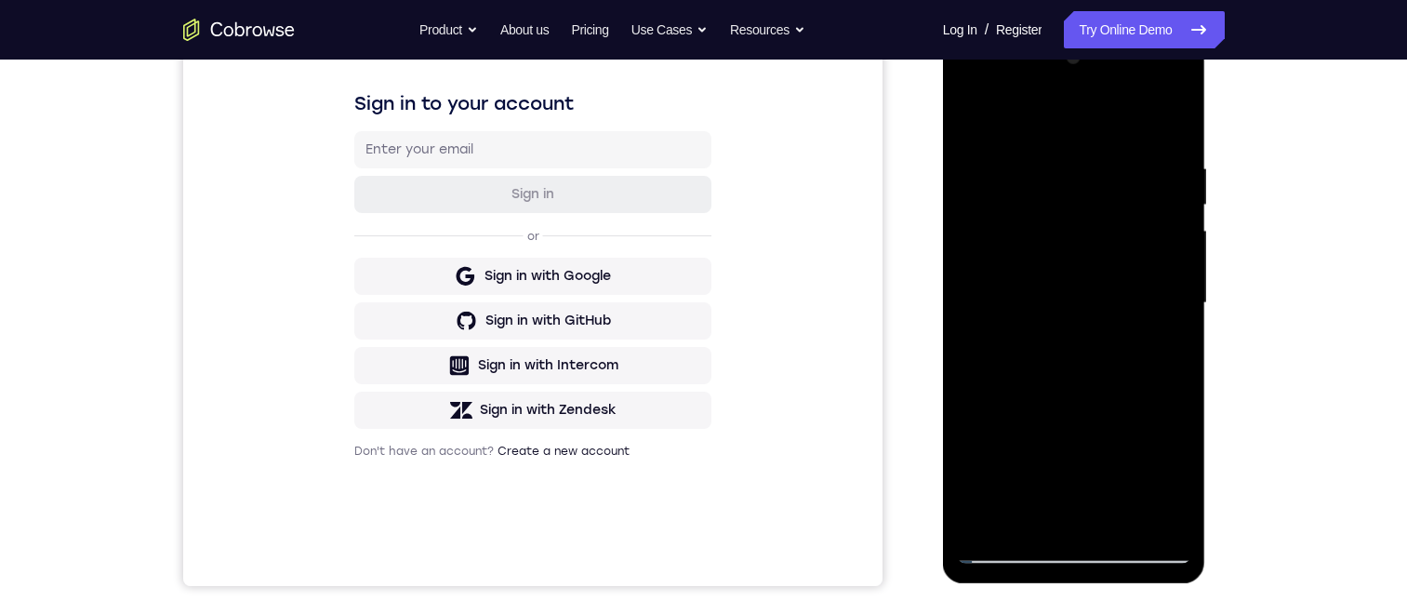
click at [988, 380] on div at bounding box center [1074, 303] width 234 height 521
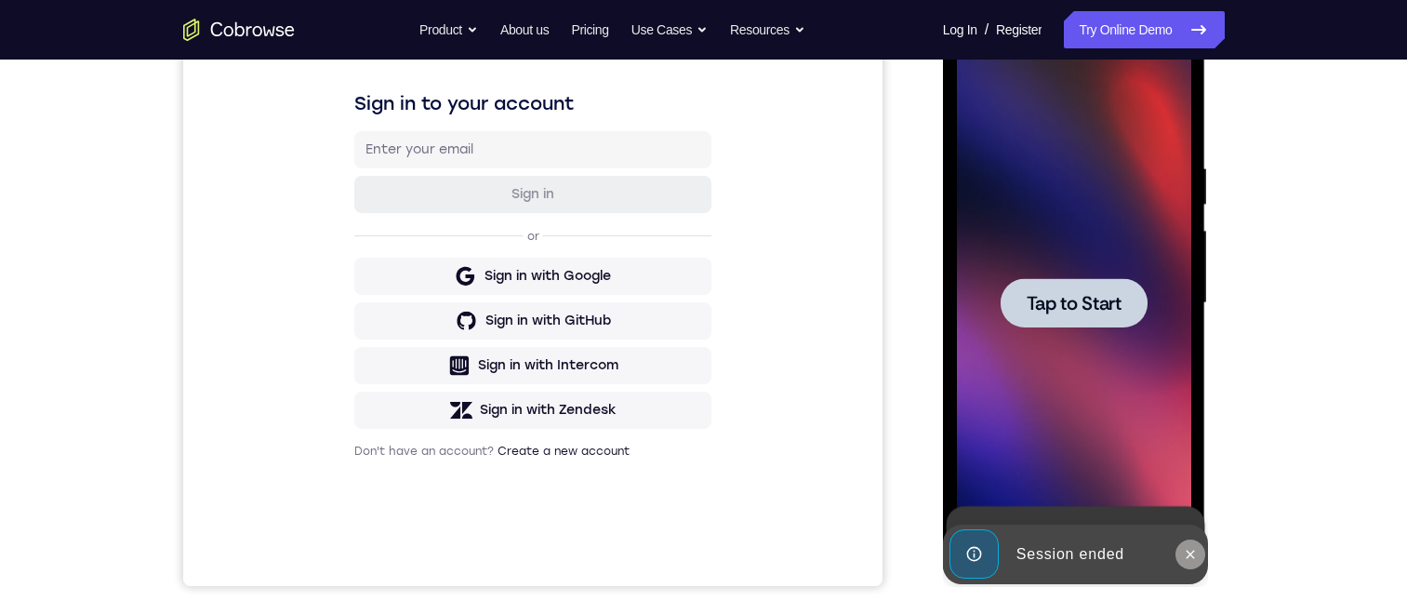
click at [1190, 557] on icon at bounding box center [1190, 554] width 15 height 15
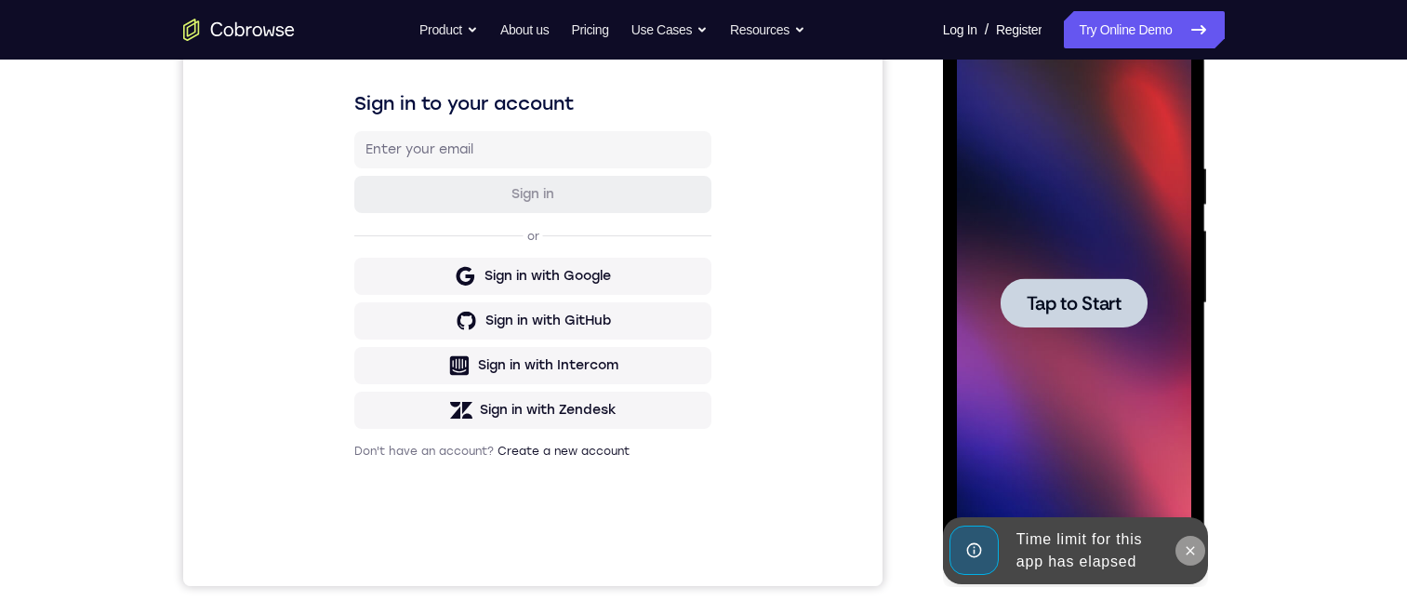
click at [1186, 555] on icon at bounding box center [1190, 550] width 15 height 15
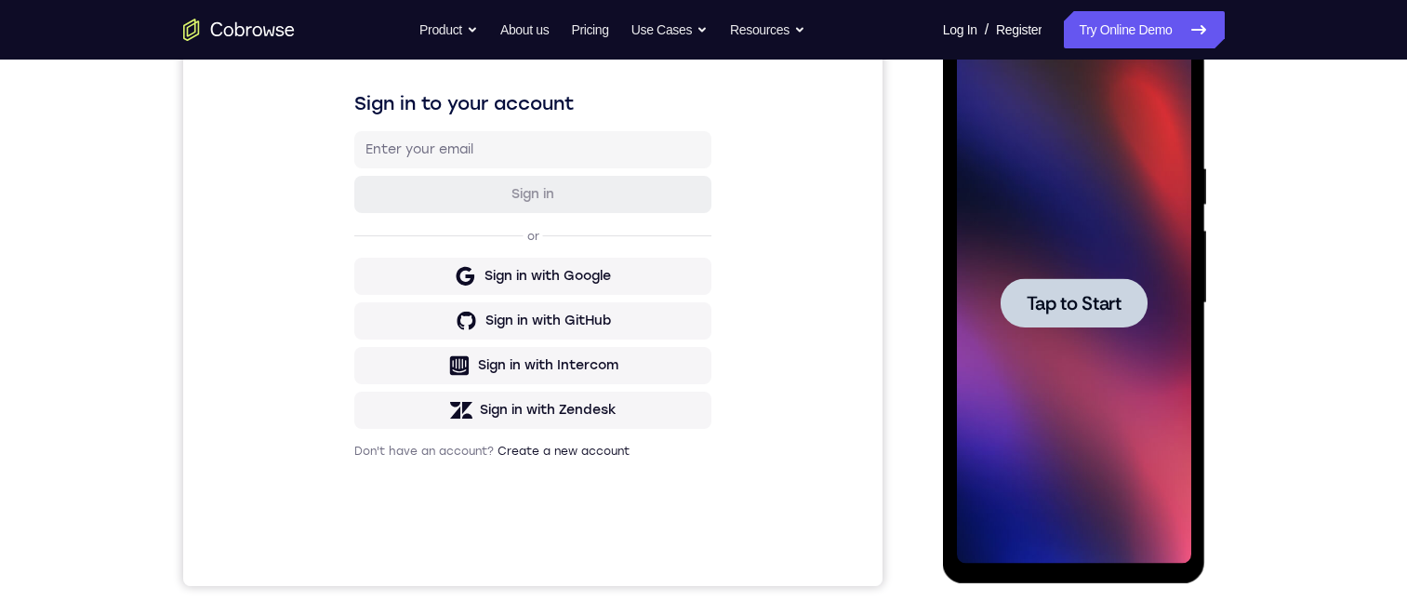
click at [1053, 303] on span "Tap to Start" at bounding box center [1074, 303] width 95 height 19
click at [1075, 289] on div at bounding box center [1074, 302] width 147 height 49
click at [1067, 305] on span "Tap to Start" at bounding box center [1074, 303] width 95 height 19
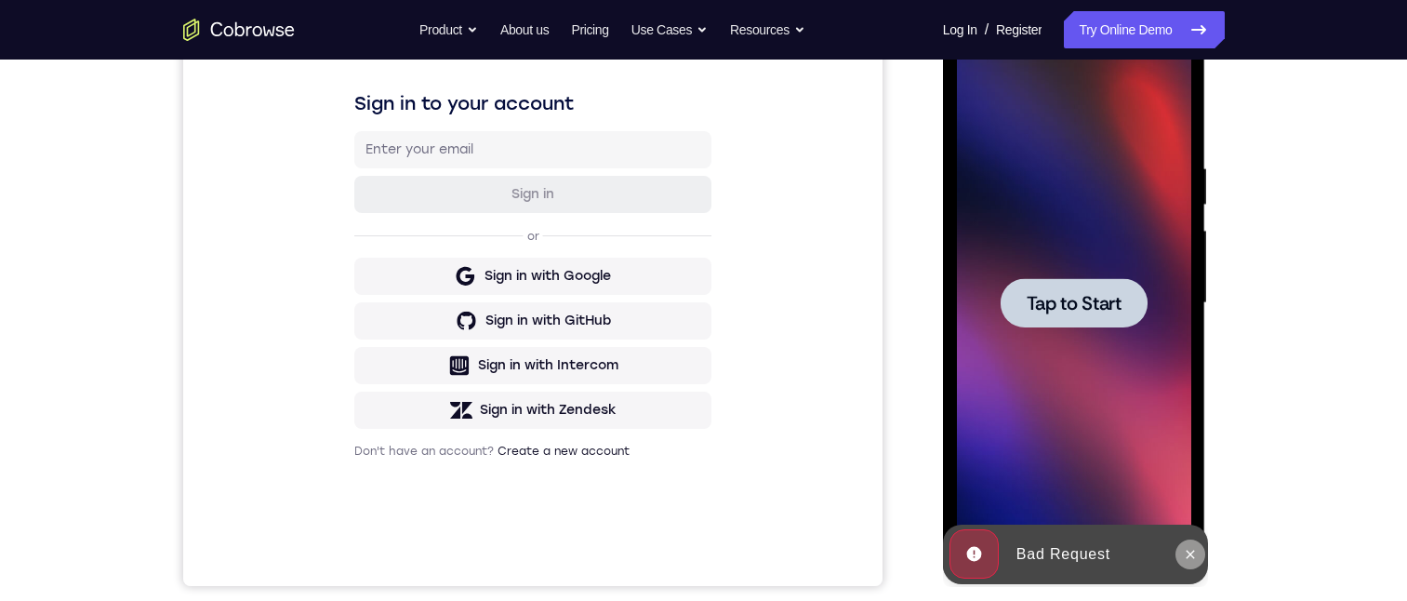
click at [1190, 557] on icon at bounding box center [1190, 554] width 15 height 15
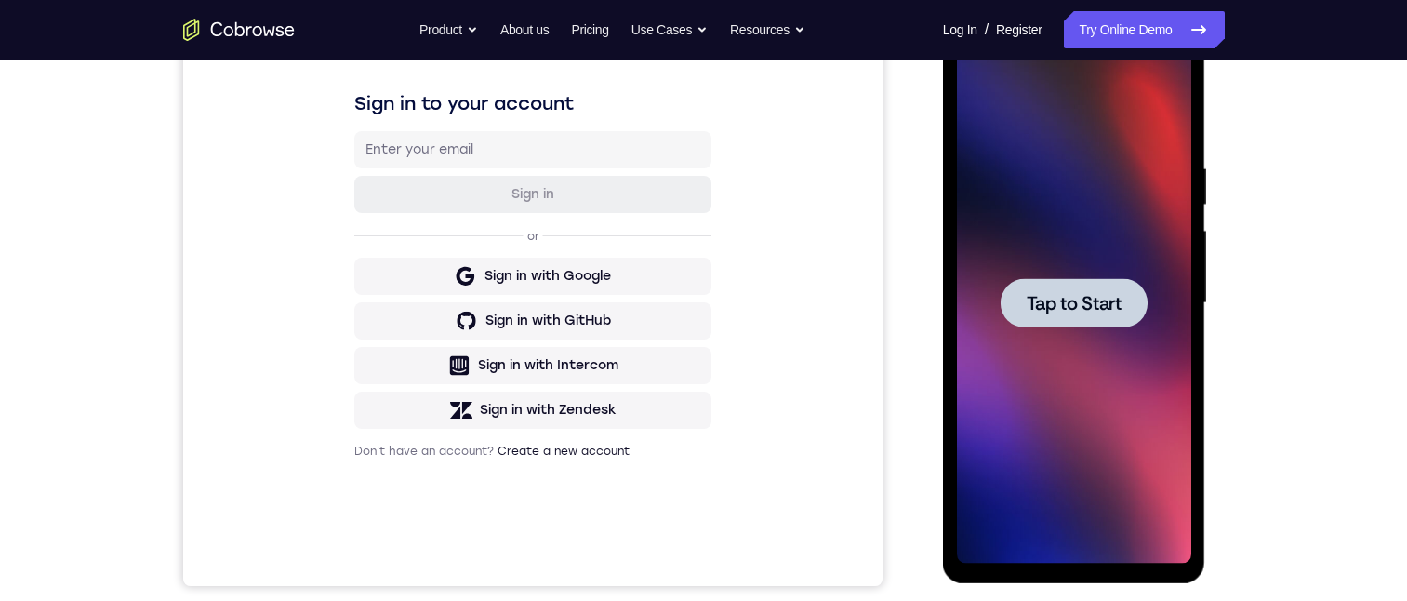
click at [1082, 307] on span "Tap to Start" at bounding box center [1074, 303] width 95 height 19
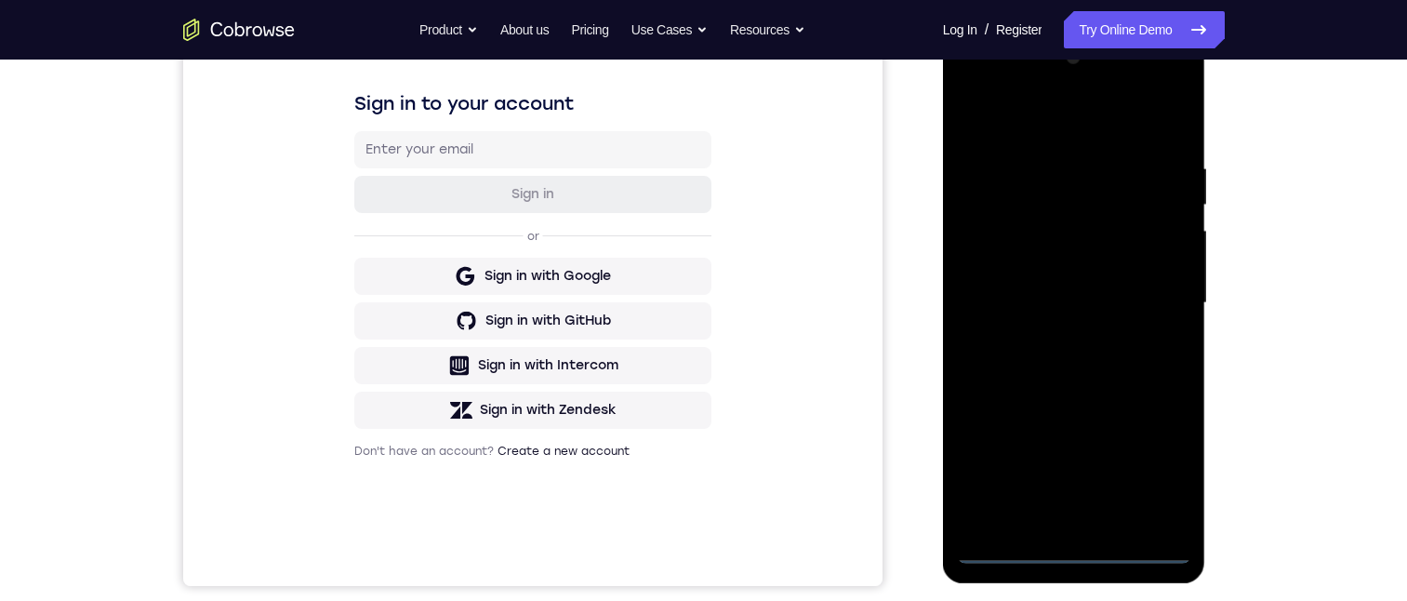
click at [1074, 550] on div at bounding box center [1074, 303] width 234 height 521
drag, startPoint x: 1088, startPoint y: 391, endPoint x: 1098, endPoint y: 219, distance: 171.4
click at [1098, 221] on div at bounding box center [1074, 303] width 234 height 521
click at [999, 288] on div at bounding box center [1074, 303] width 234 height 521
click at [1064, 313] on div at bounding box center [1074, 303] width 234 height 521
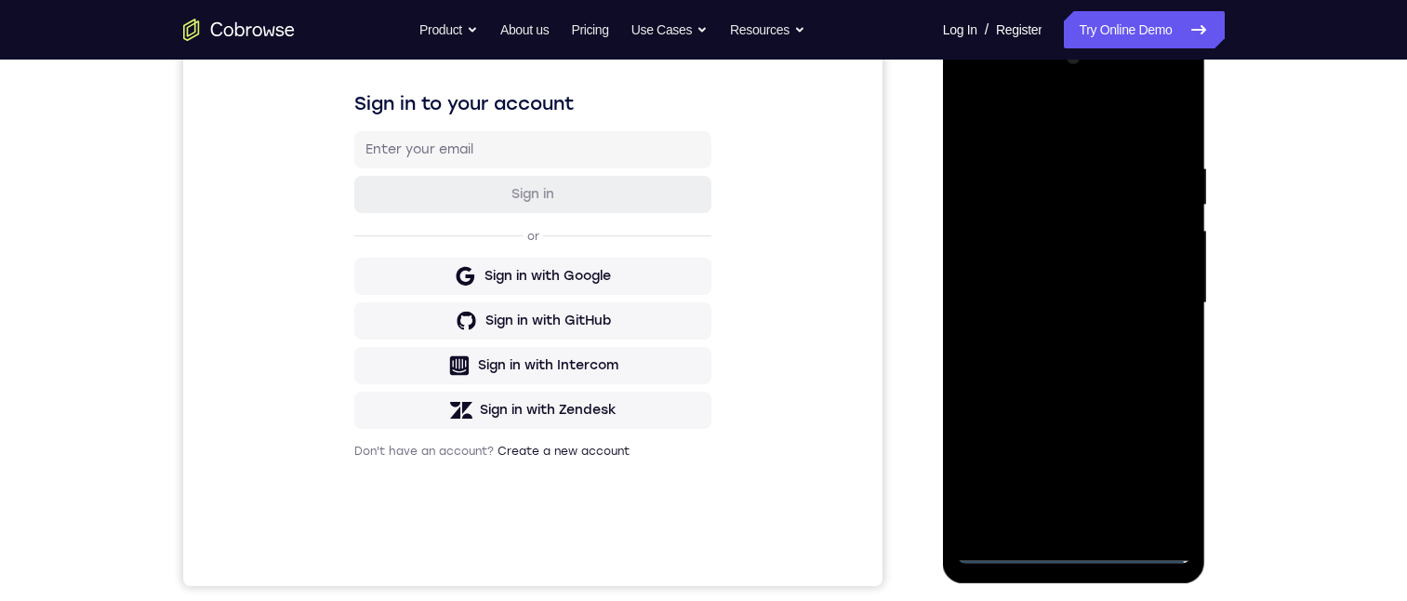
click at [1052, 519] on div at bounding box center [1074, 303] width 234 height 521
click at [1045, 237] on div at bounding box center [1074, 303] width 234 height 521
click at [1013, 178] on div at bounding box center [1074, 303] width 234 height 521
click at [1009, 230] on div at bounding box center [1074, 303] width 234 height 521
click at [1157, 516] on div at bounding box center [1074, 303] width 234 height 521
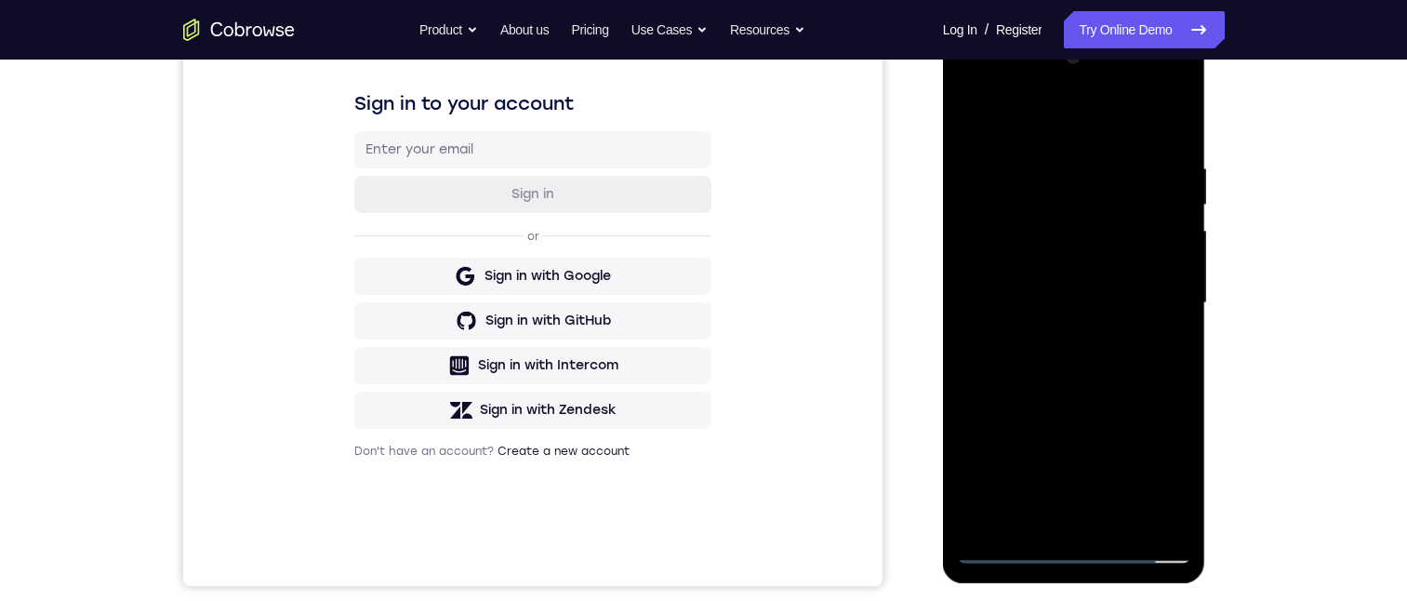
click at [986, 512] on div at bounding box center [1074, 303] width 234 height 521
click at [1161, 517] on div at bounding box center [1074, 303] width 234 height 521
click at [1072, 546] on div at bounding box center [1074, 303] width 234 height 521
click at [1152, 472] on div at bounding box center [1074, 303] width 234 height 521
click at [1052, 111] on div at bounding box center [1074, 303] width 234 height 521
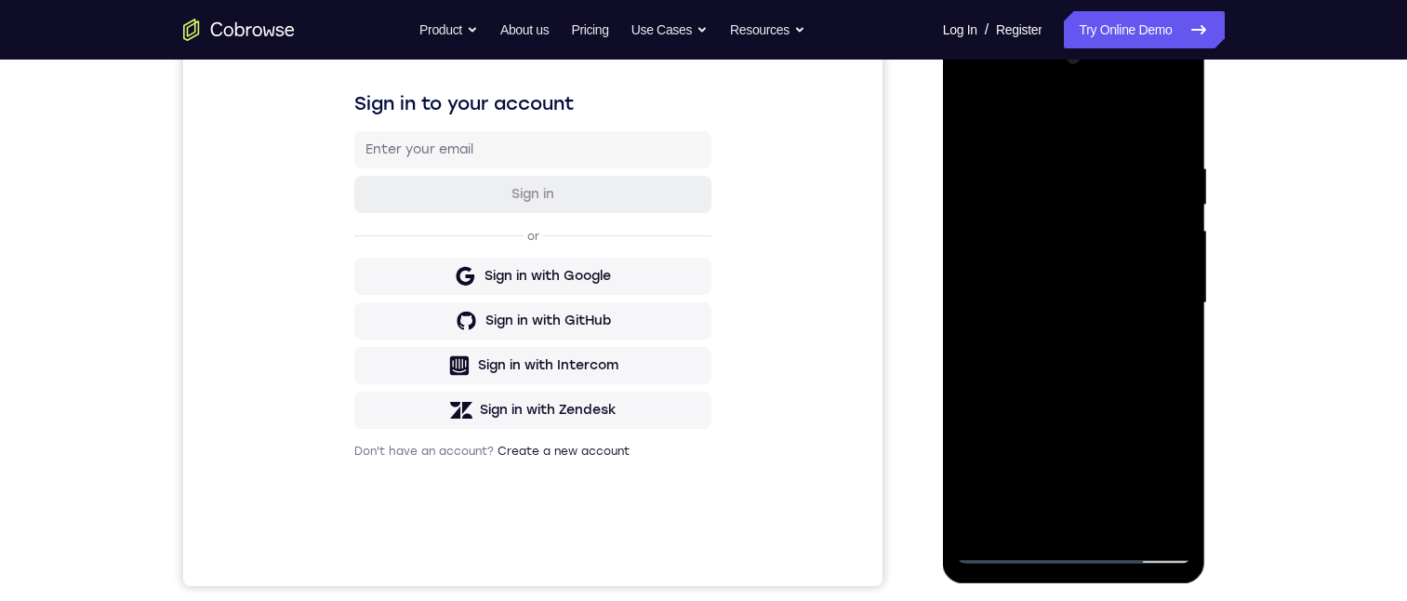
click at [1041, 248] on div at bounding box center [1074, 303] width 234 height 521
click at [1095, 208] on div at bounding box center [1074, 303] width 234 height 521
click at [997, 137] on div at bounding box center [1074, 303] width 234 height 521
click at [1010, 206] on div at bounding box center [1074, 303] width 234 height 521
click at [1082, 508] on div at bounding box center [1074, 303] width 234 height 521
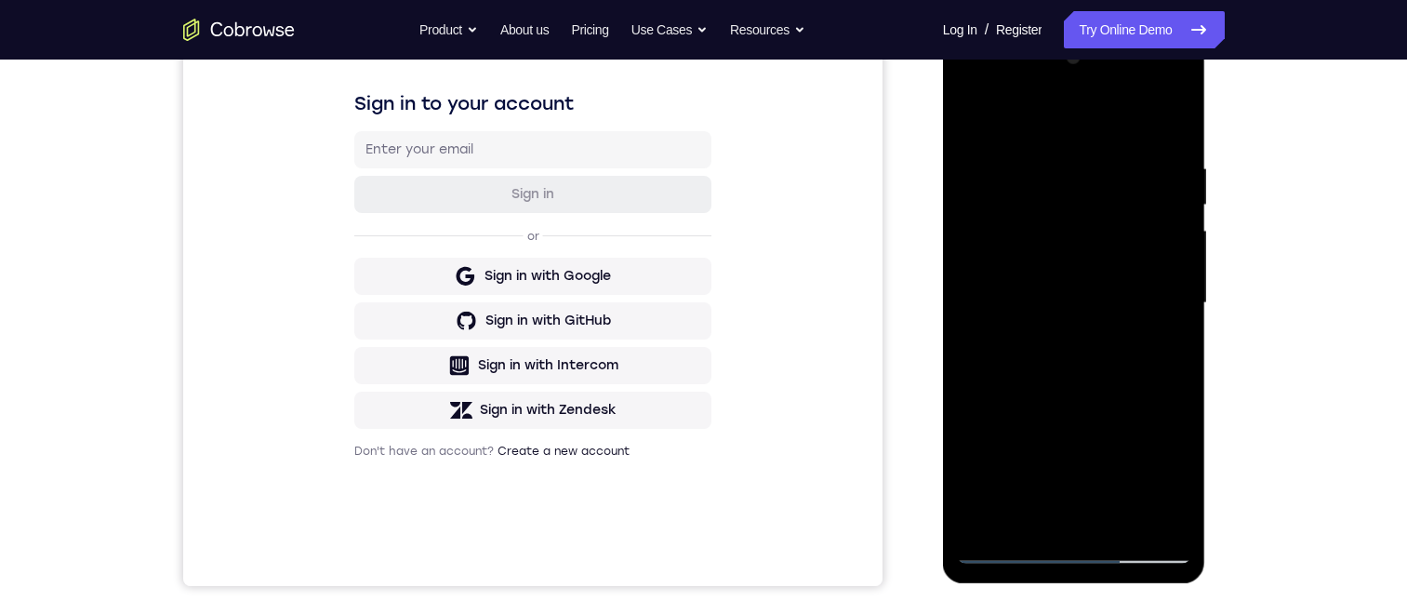
click at [1062, 482] on div at bounding box center [1074, 303] width 234 height 521
drag, startPoint x: 1051, startPoint y: 388, endPoint x: 1085, endPoint y: 72, distance: 318.0
click at [1085, 72] on div at bounding box center [1074, 303] width 234 height 521
drag, startPoint x: 1071, startPoint y: 316, endPoint x: 1100, endPoint y: 92, distance: 225.9
click at [1100, 94] on div at bounding box center [1074, 303] width 234 height 521
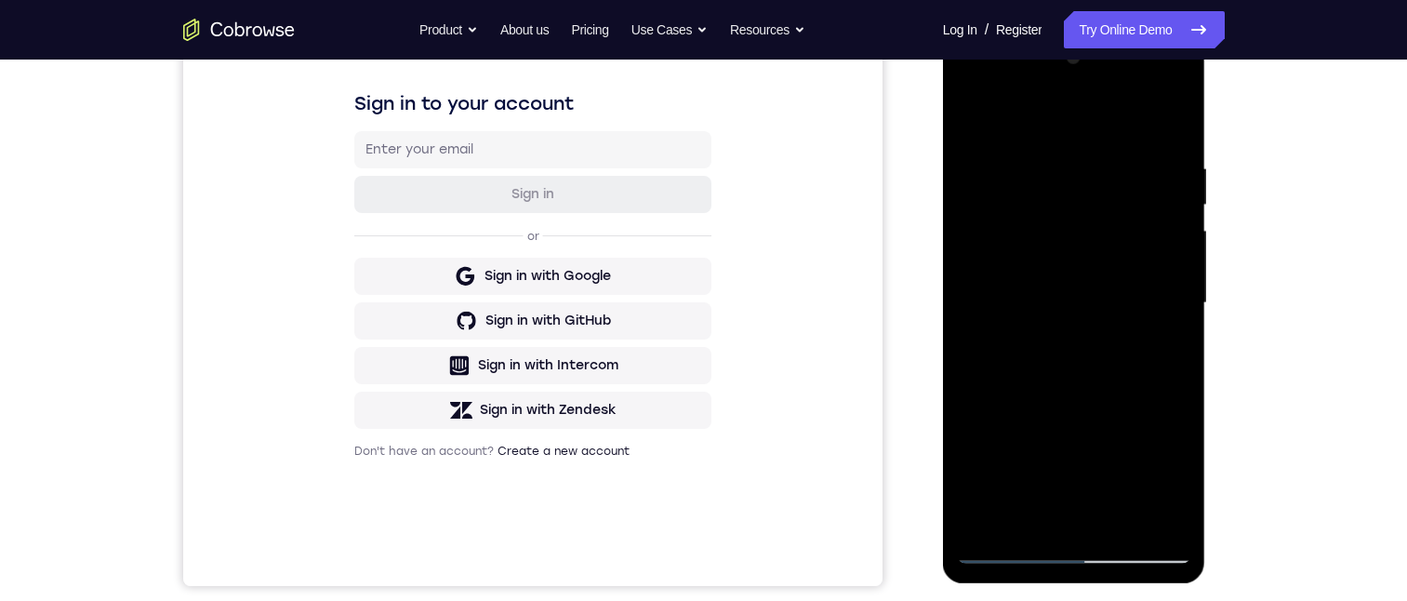
drag, startPoint x: 1093, startPoint y: 326, endPoint x: 1142, endPoint y: 149, distance: 184.3
click at [1142, 151] on div at bounding box center [1074, 303] width 234 height 521
drag, startPoint x: 1057, startPoint y: 362, endPoint x: 1097, endPoint y: 159, distance: 206.6
click at [1096, 163] on div at bounding box center [1074, 303] width 234 height 521
click at [986, 108] on div at bounding box center [1074, 303] width 234 height 521
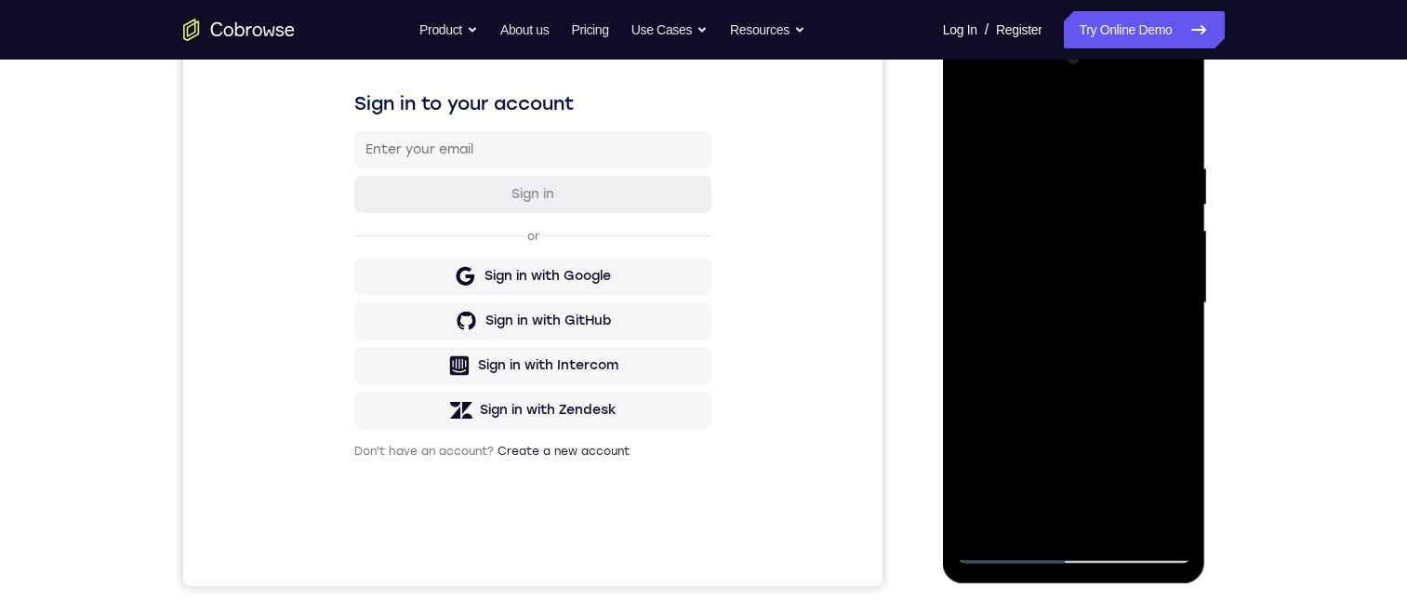
click at [986, 116] on div at bounding box center [1074, 303] width 234 height 521
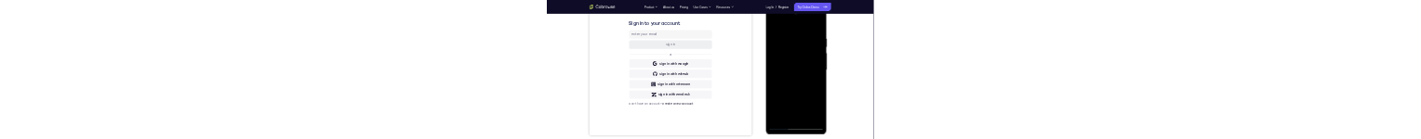
scroll to position [0, 0]
